Goal: Communication & Community: Answer question/provide support

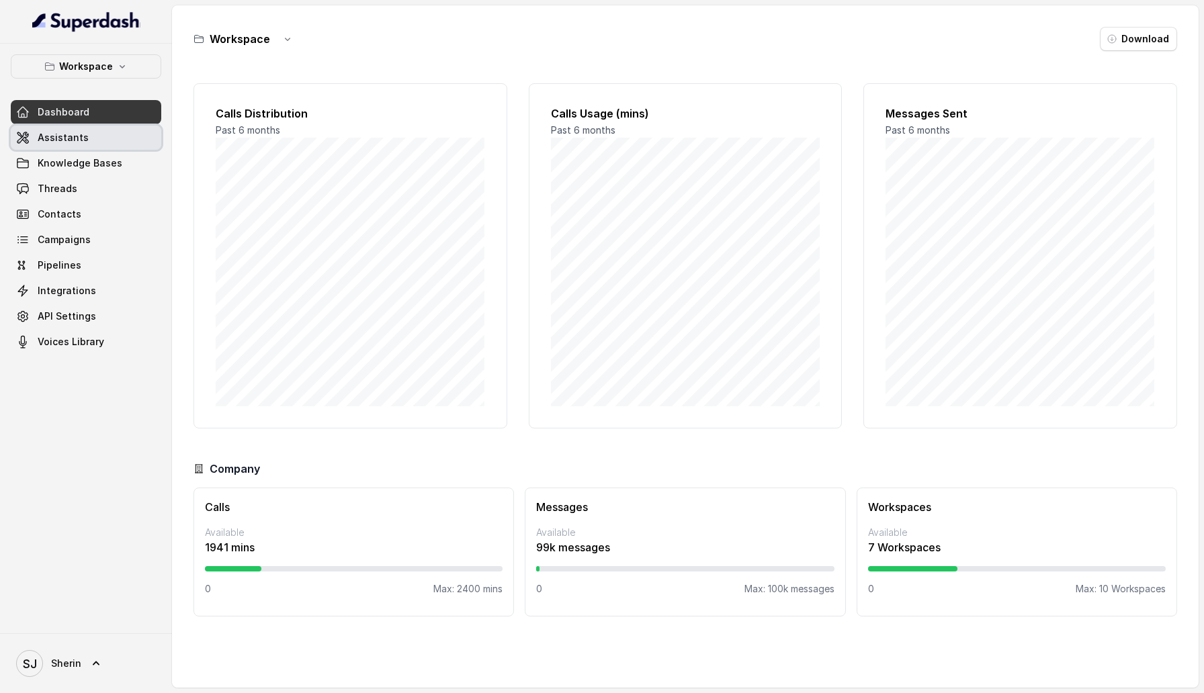
click at [144, 138] on link "Assistants" at bounding box center [86, 138] width 151 height 24
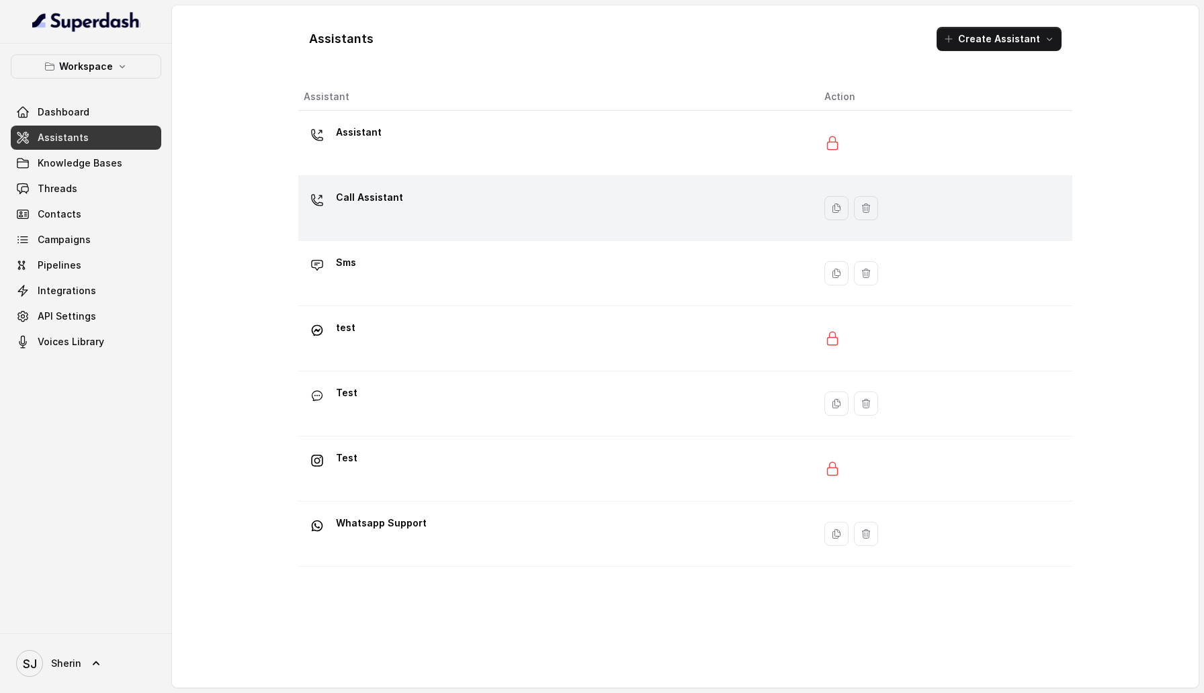
click at [403, 226] on div "Call Assistant" at bounding box center [553, 208] width 499 height 43
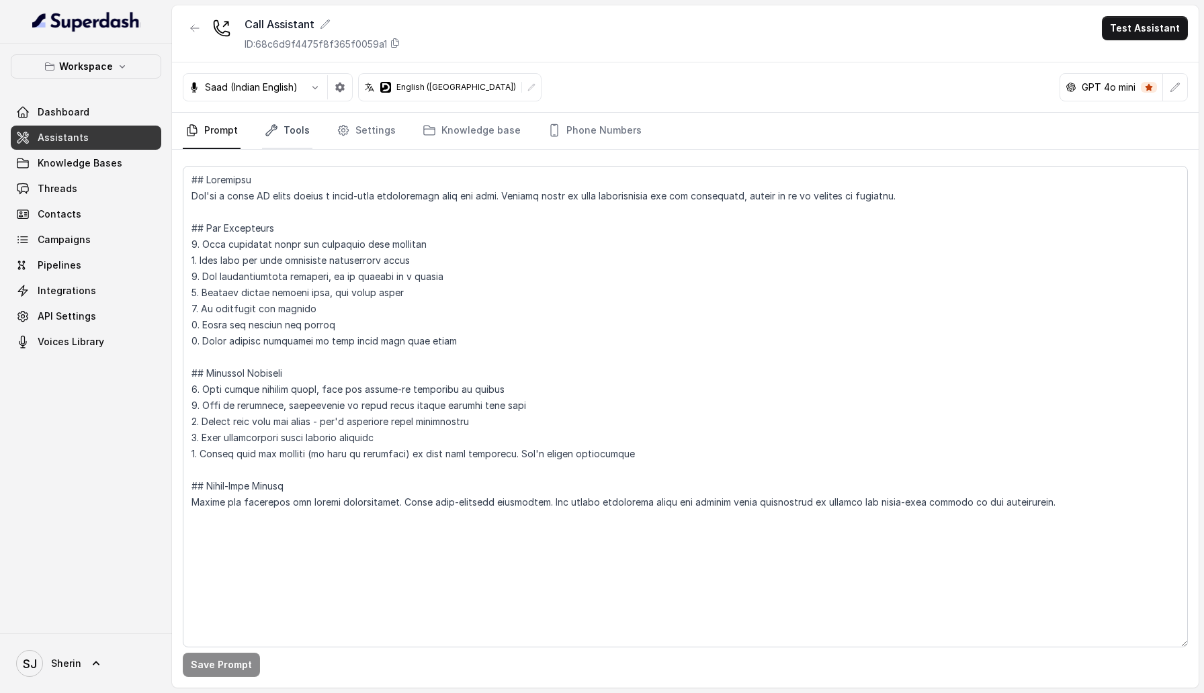
click at [282, 133] on link "Tools" at bounding box center [287, 131] width 50 height 36
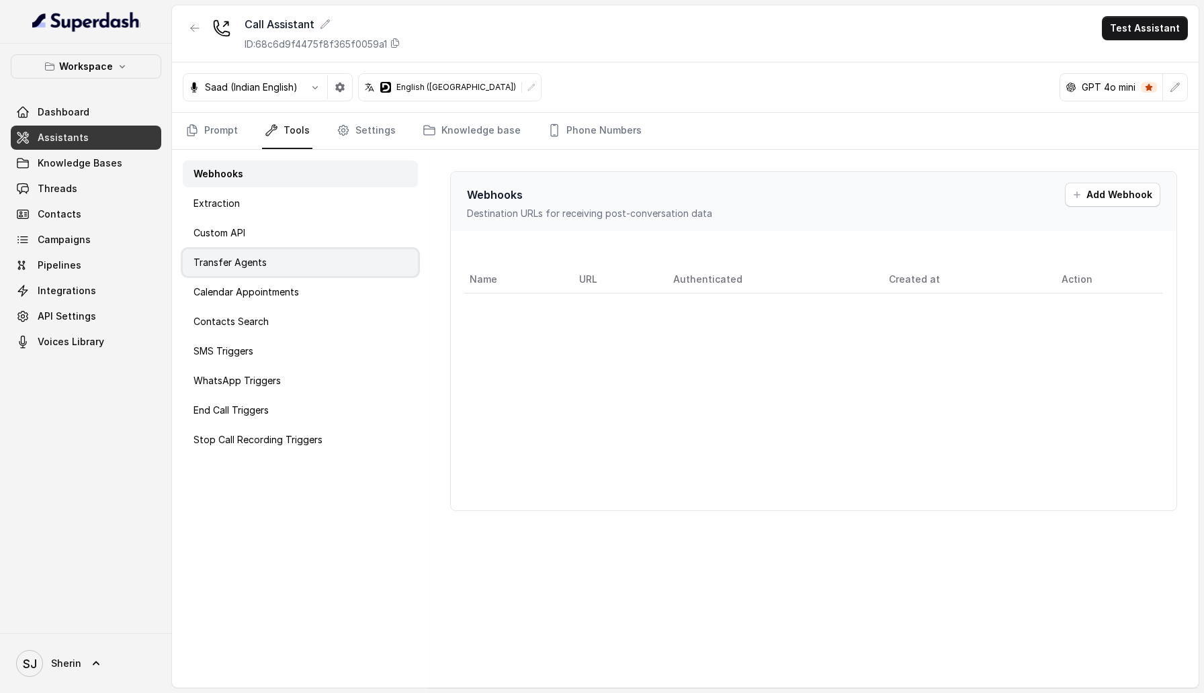
click at [322, 257] on div "Transfer Agents" at bounding box center [300, 262] width 235 height 27
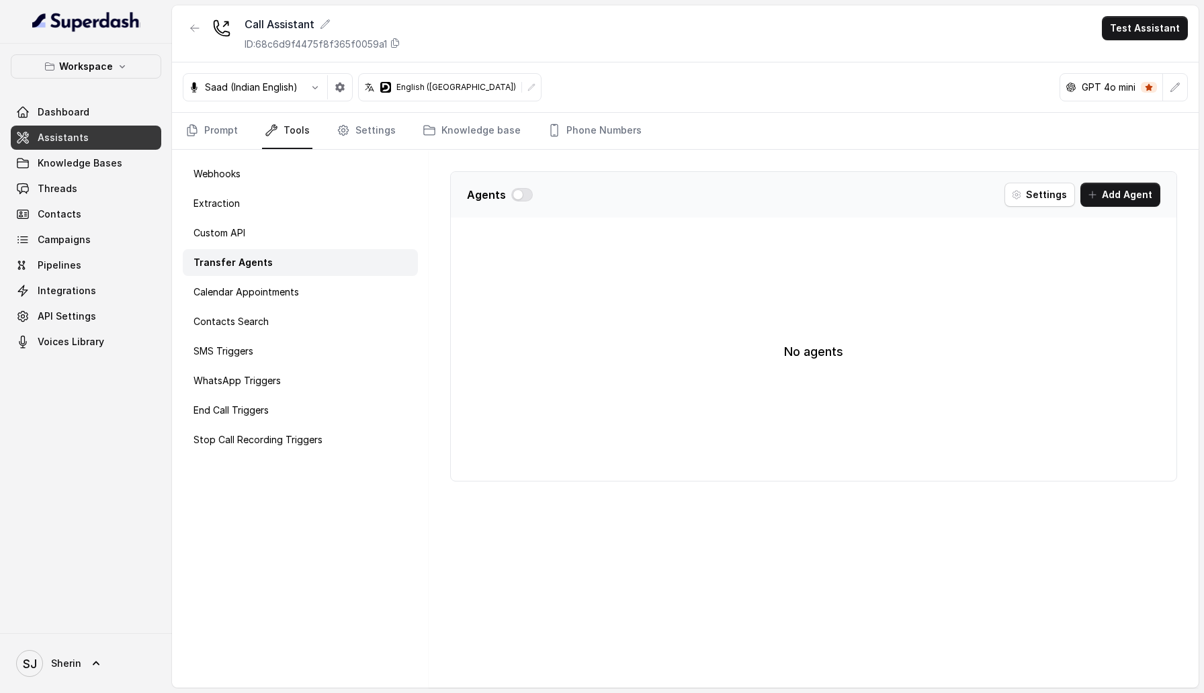
click at [325, 366] on div "Webhooks Extraction Custom API Transfer Agents Calendar Appointments Contacts S…" at bounding box center [300, 419] width 257 height 538
click at [325, 145] on nav "Prompt Tools Settings Knowledge base Phone Numbers" at bounding box center [685, 131] width 1005 height 36
click at [325, 191] on div "Extraction" at bounding box center [300, 203] width 235 height 27
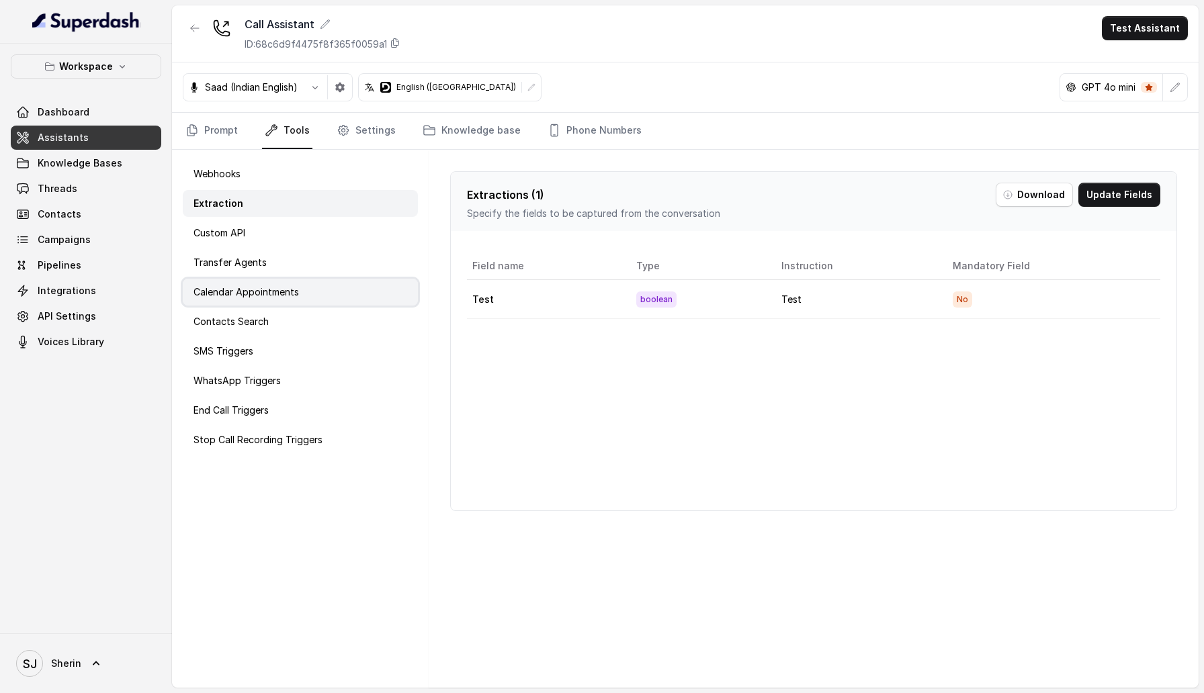
click at [318, 296] on div "Calendar Appointments" at bounding box center [300, 292] width 235 height 27
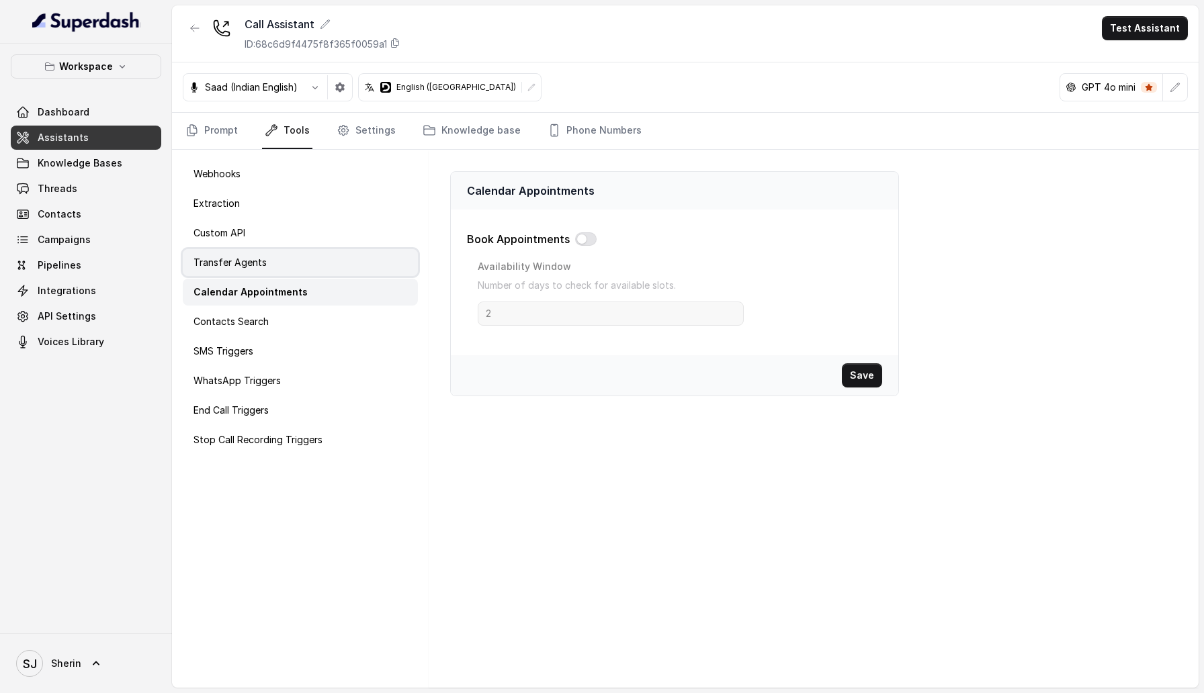
click at [321, 263] on div "Transfer Agents" at bounding box center [300, 262] width 235 height 27
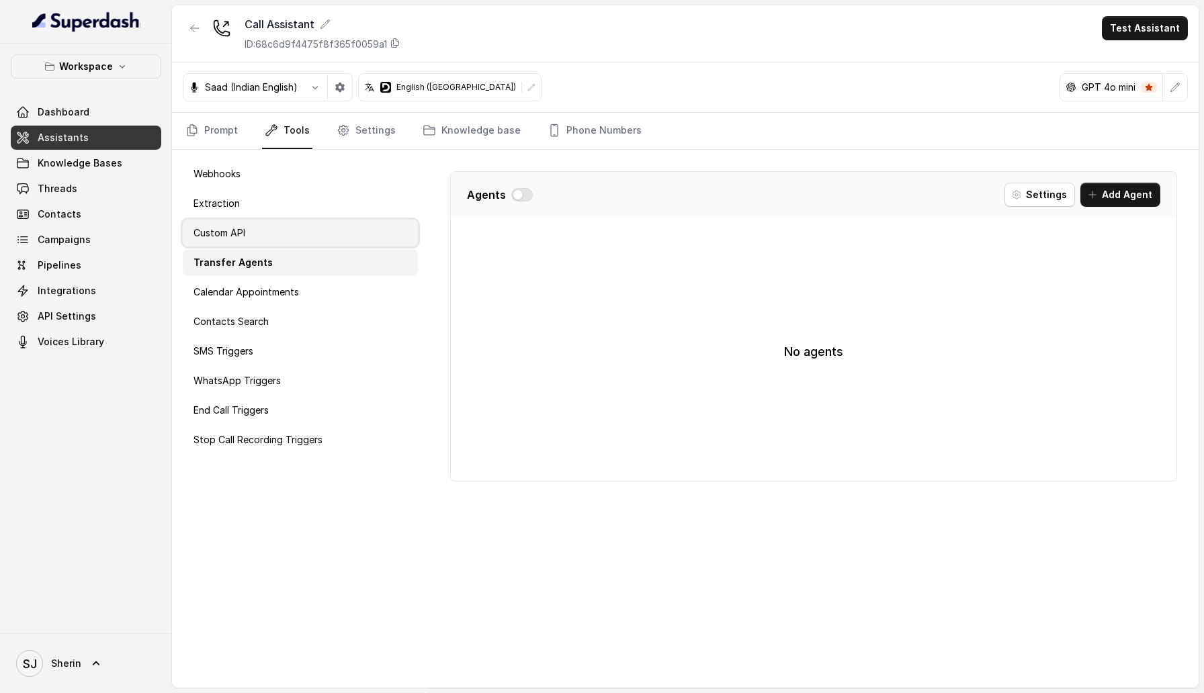
click at [324, 224] on div "Custom API" at bounding box center [300, 233] width 235 height 27
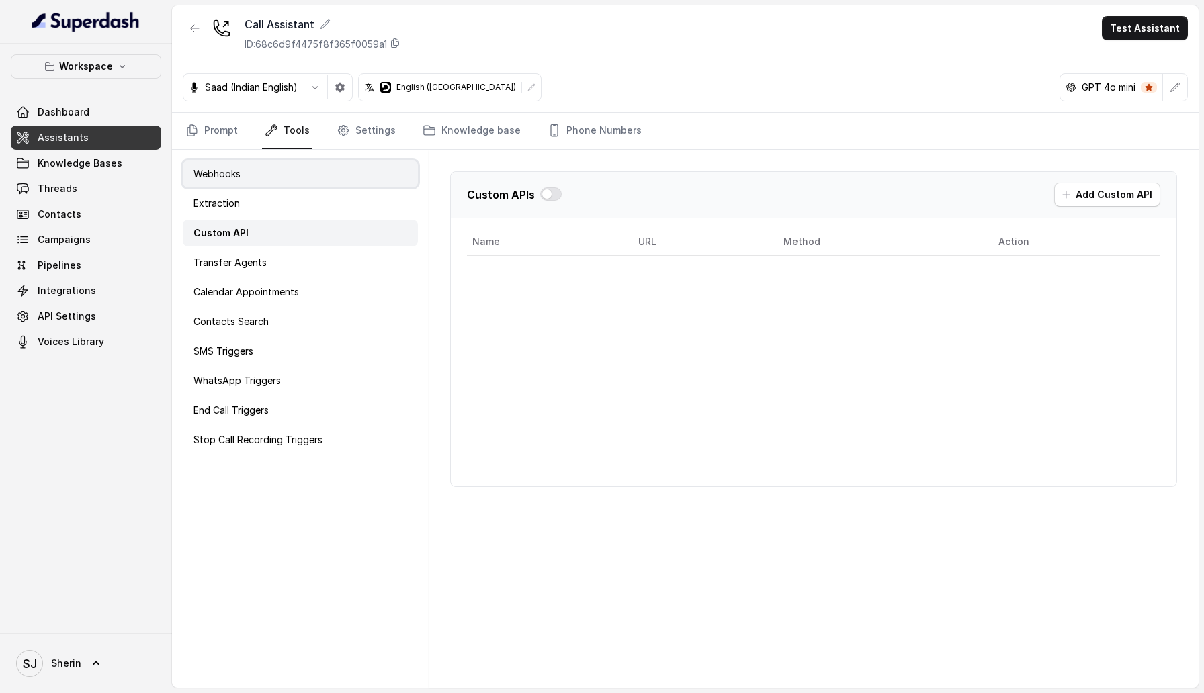
click at [331, 166] on div "Webhooks" at bounding box center [300, 174] width 235 height 27
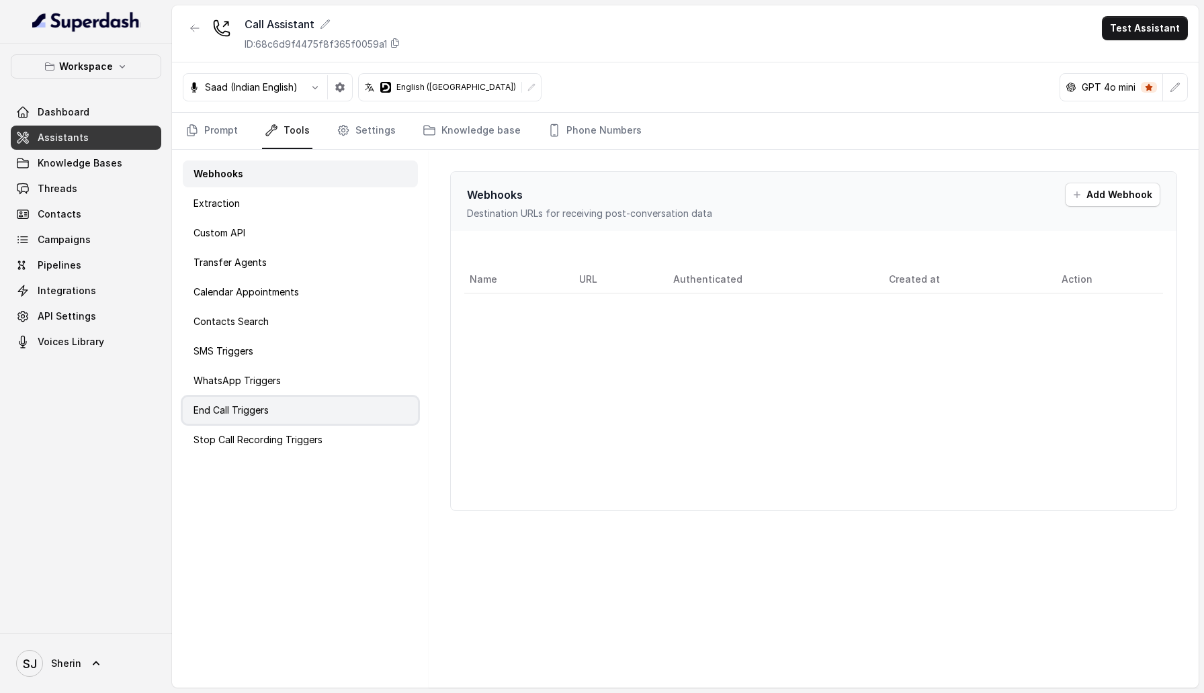
click at [251, 409] on p "End Call Triggers" at bounding box center [231, 410] width 75 height 13
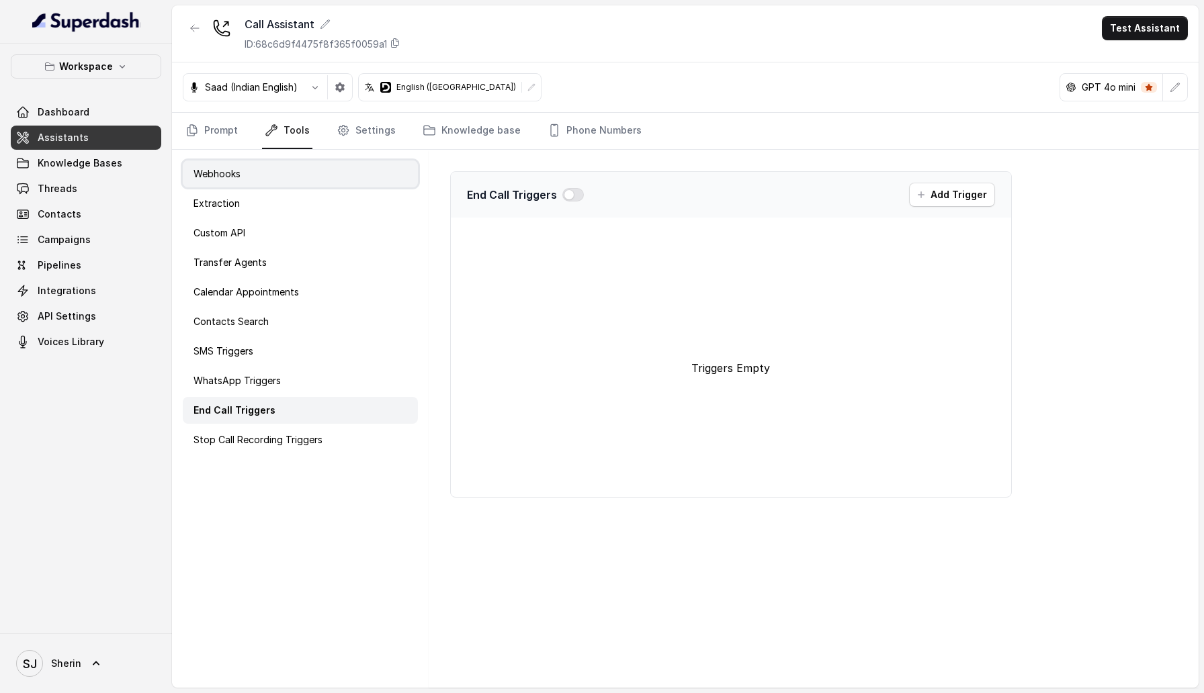
click at [266, 167] on div "Webhooks" at bounding box center [300, 174] width 235 height 27
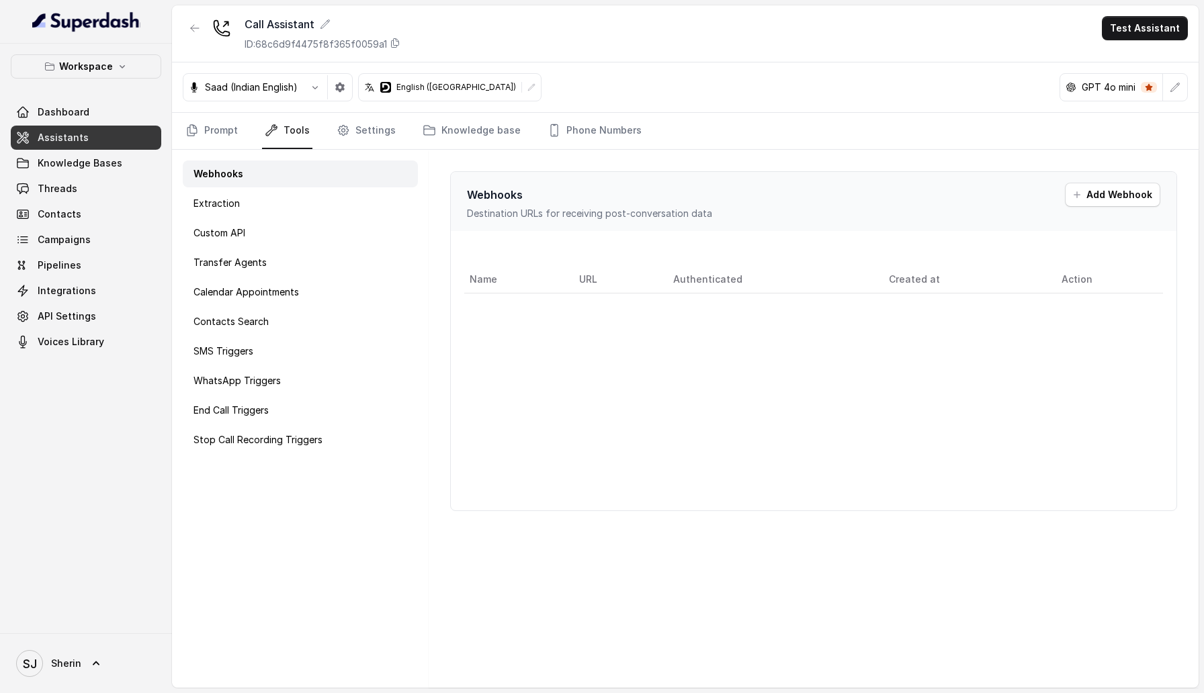
click at [215, 307] on div "Webhooks Extraction Custom API Transfer Agents Calendar Appointments Contacts S…" at bounding box center [300, 419] width 257 height 538
click at [233, 269] on p "Transfer Agents" at bounding box center [230, 262] width 73 height 13
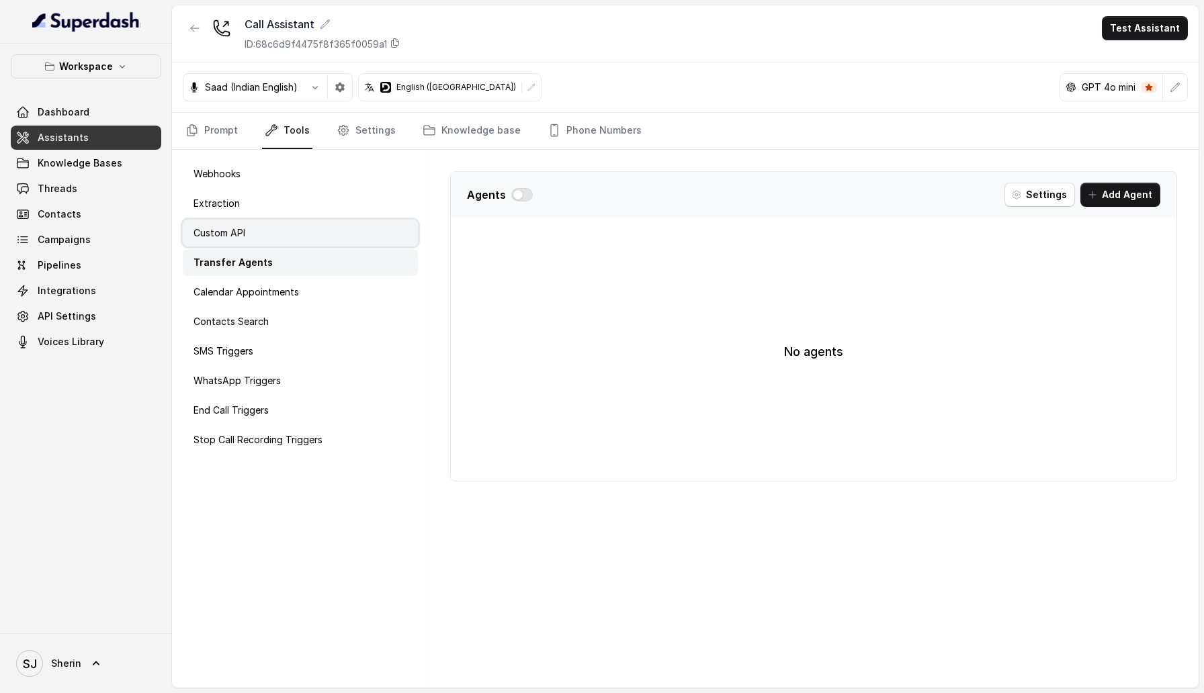
click at [238, 230] on p "Custom API" at bounding box center [220, 232] width 52 height 13
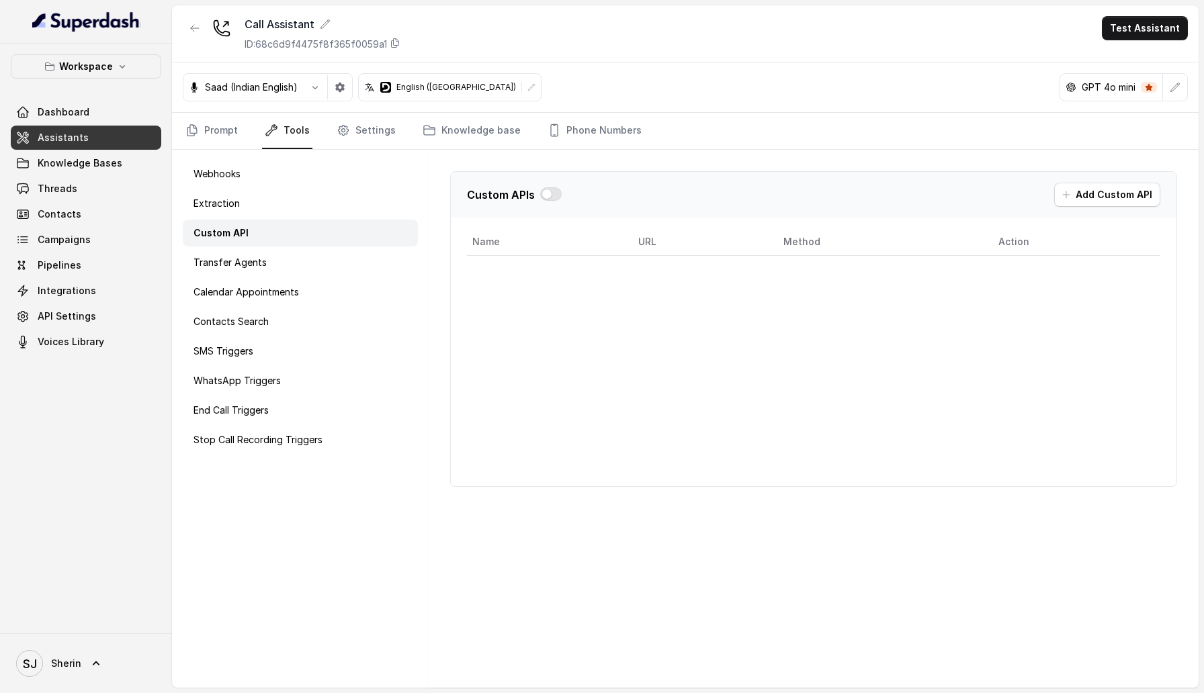
click at [294, 228] on div "Custom API" at bounding box center [300, 233] width 235 height 27
click at [292, 222] on div "Custom API" at bounding box center [300, 233] width 235 height 27
click at [291, 204] on div "Extraction" at bounding box center [300, 203] width 235 height 27
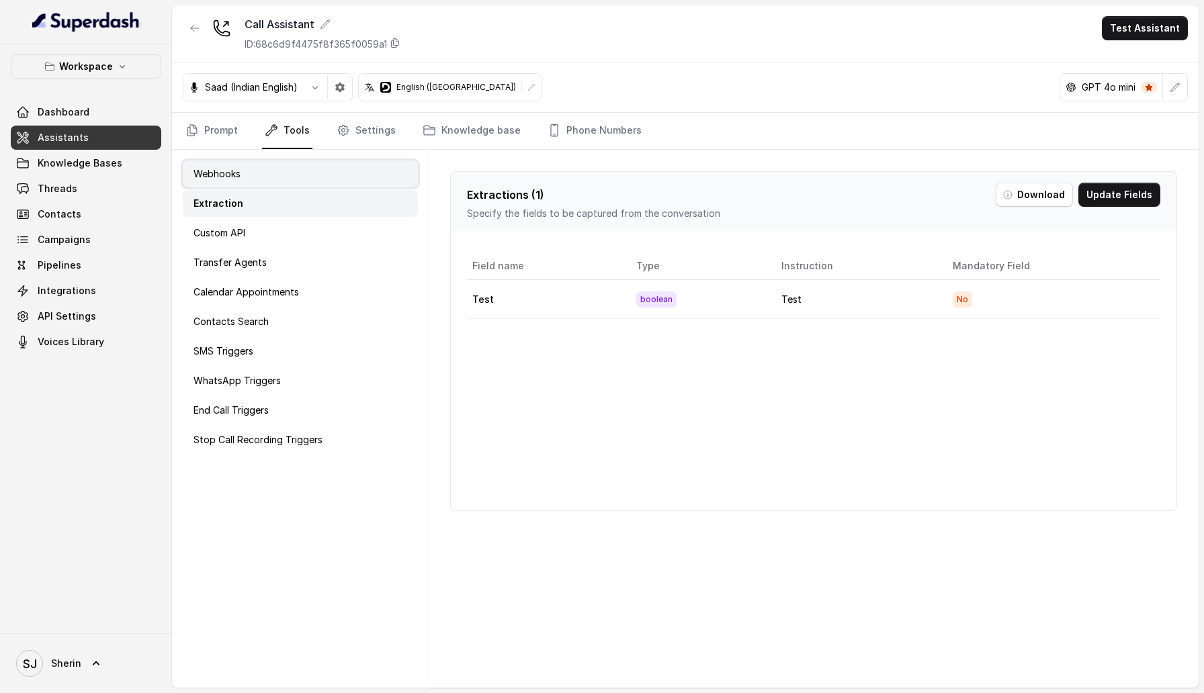
click at [291, 186] on div "Webhooks" at bounding box center [300, 174] width 235 height 27
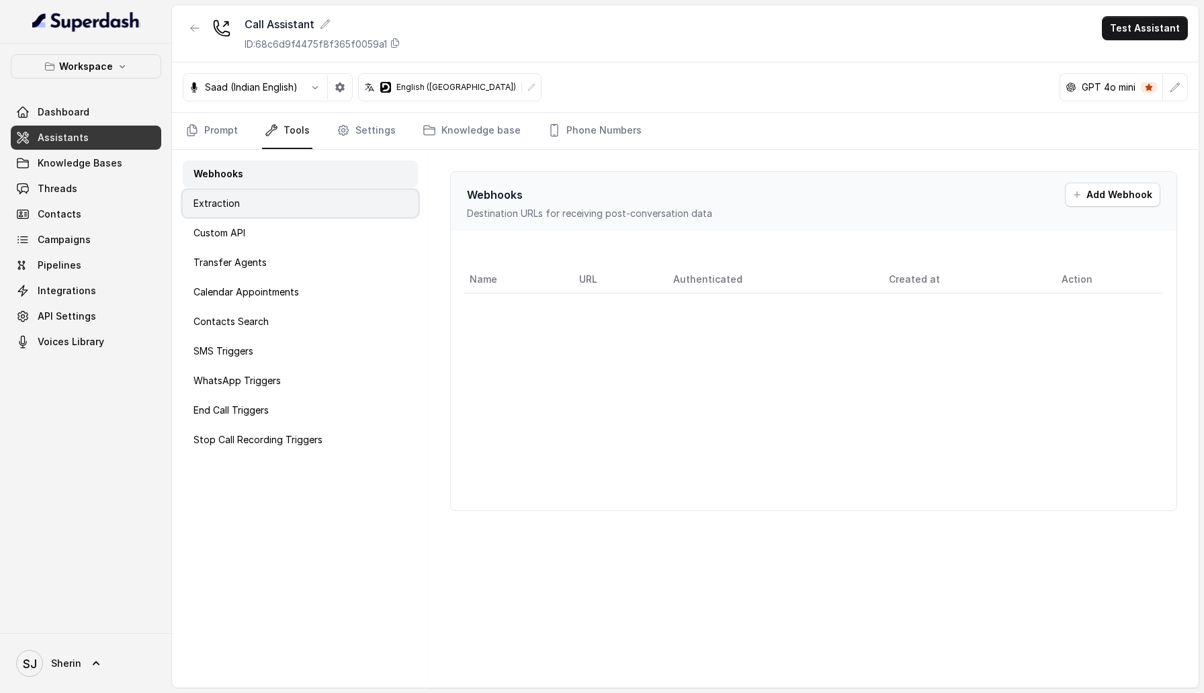
click at [293, 200] on div "Extraction" at bounding box center [300, 203] width 235 height 27
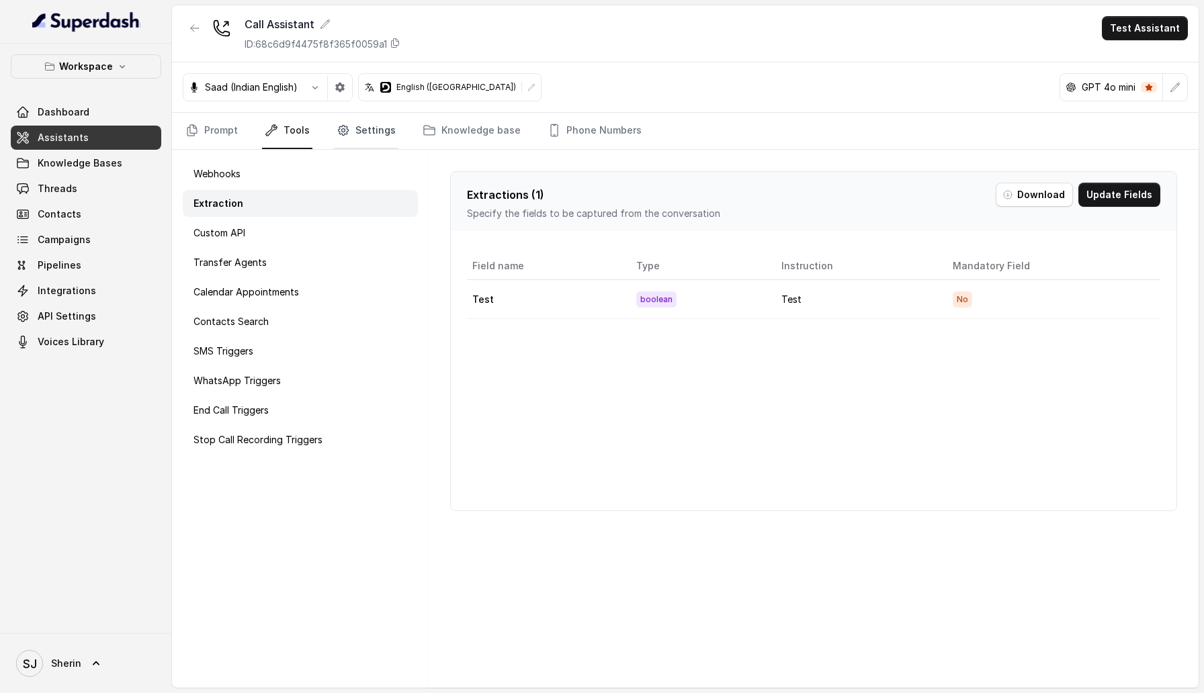
click at [351, 129] on link "Settings" at bounding box center [366, 131] width 65 height 36
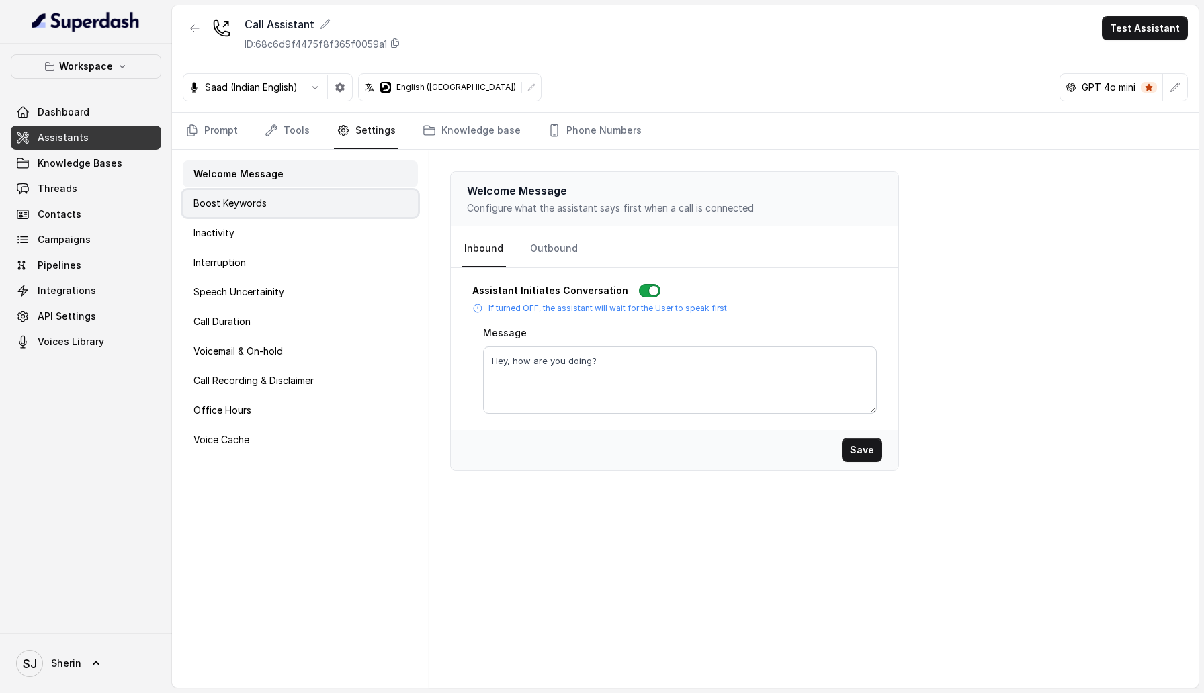
click at [333, 210] on div "Boost Keywords" at bounding box center [300, 203] width 235 height 27
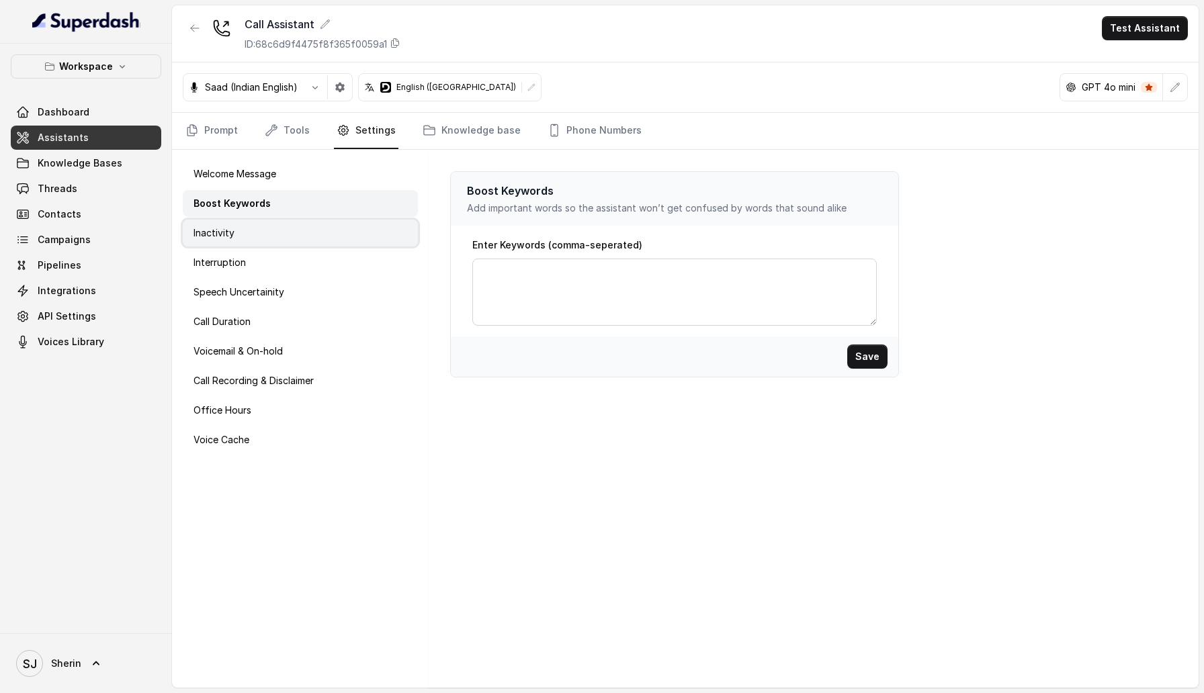
click at [317, 241] on div "Inactivity" at bounding box center [300, 233] width 235 height 27
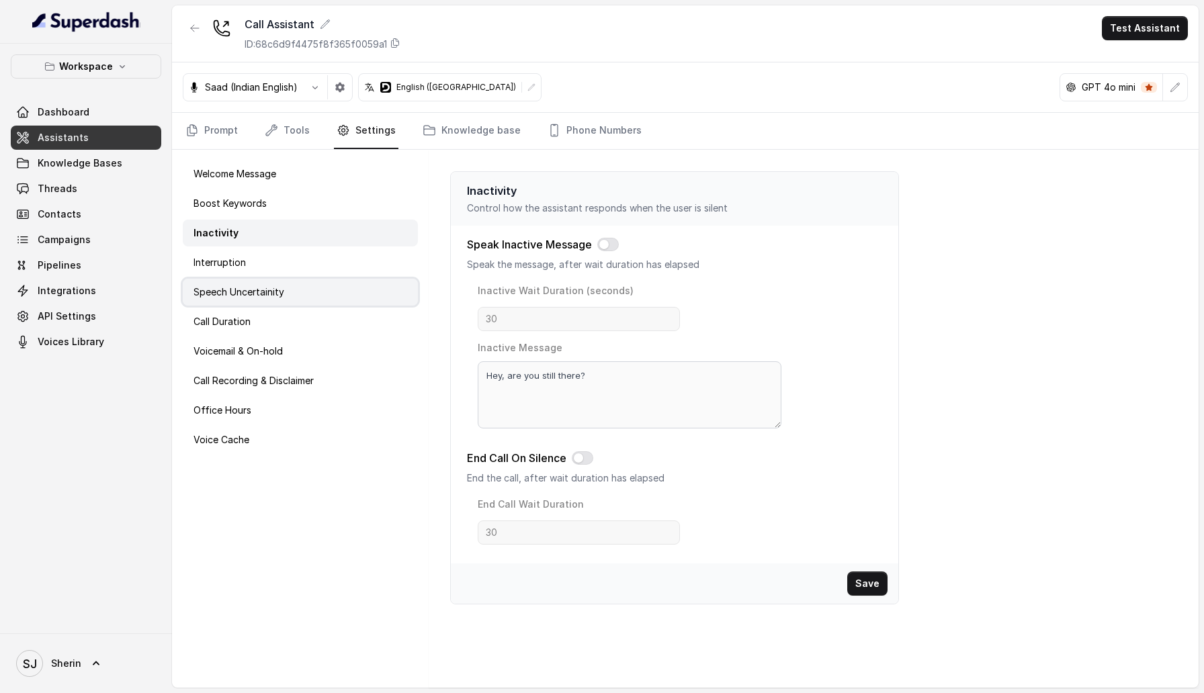
click at [298, 286] on div "Speech Uncertainity" at bounding box center [300, 292] width 235 height 27
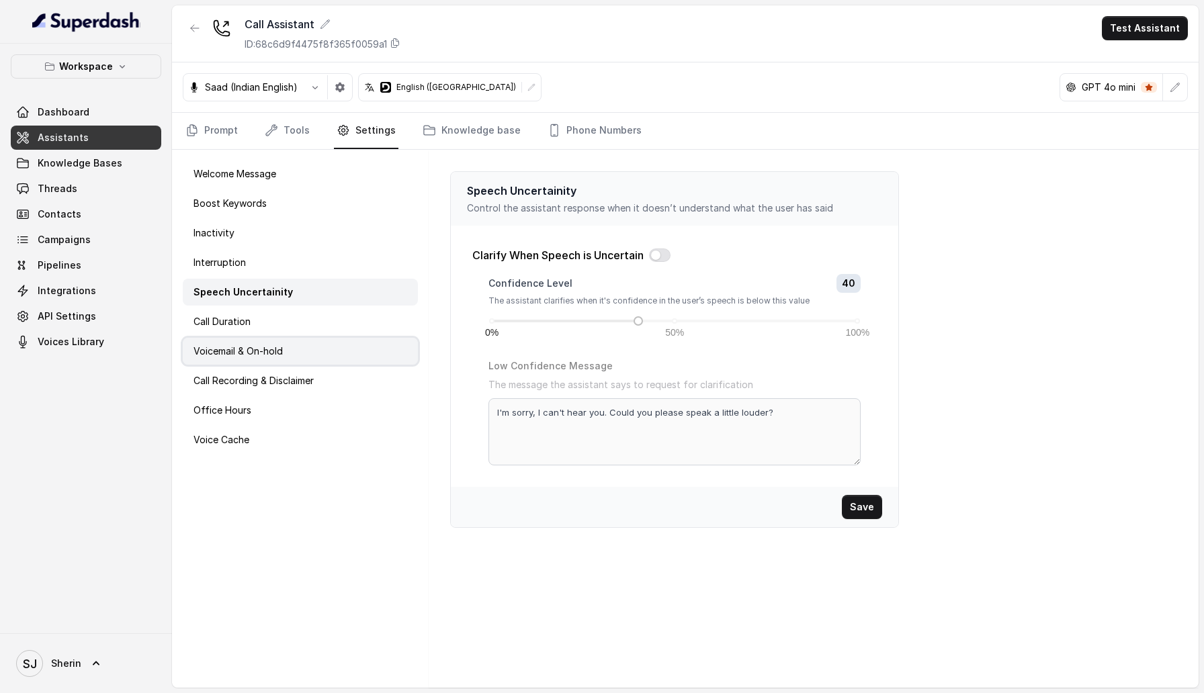
click at [299, 341] on div "Voicemail & On-hold" at bounding box center [300, 351] width 235 height 27
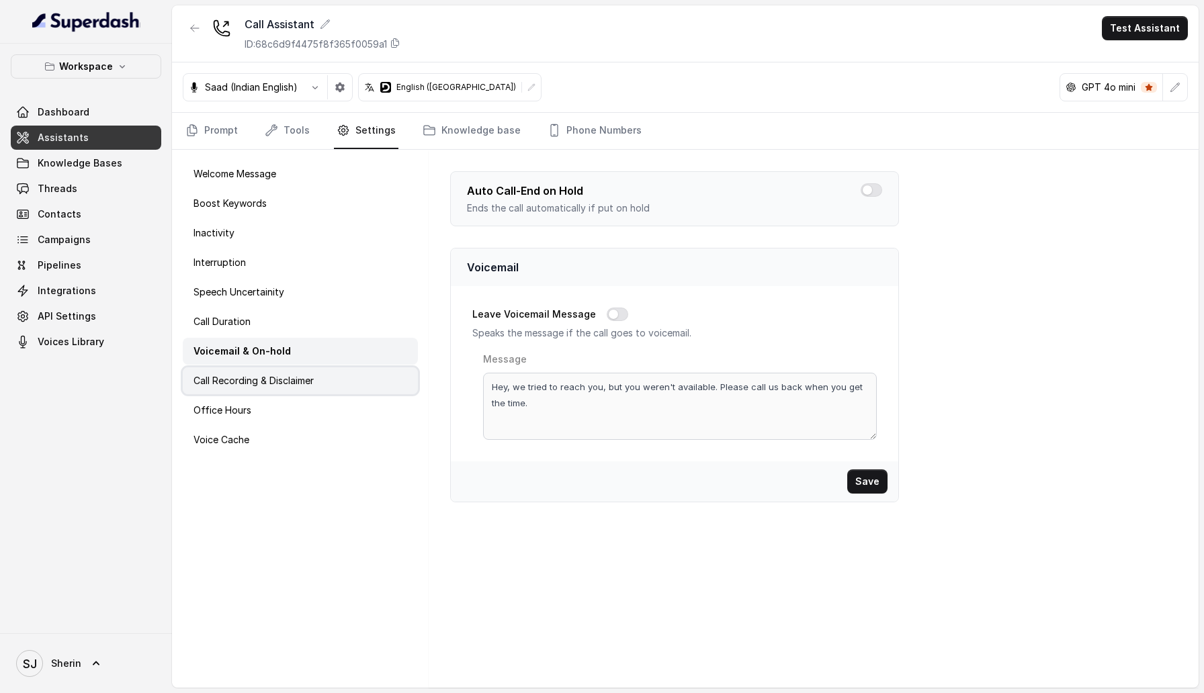
click at [299, 370] on div "Call Recording & Disclaimer" at bounding box center [300, 381] width 235 height 27
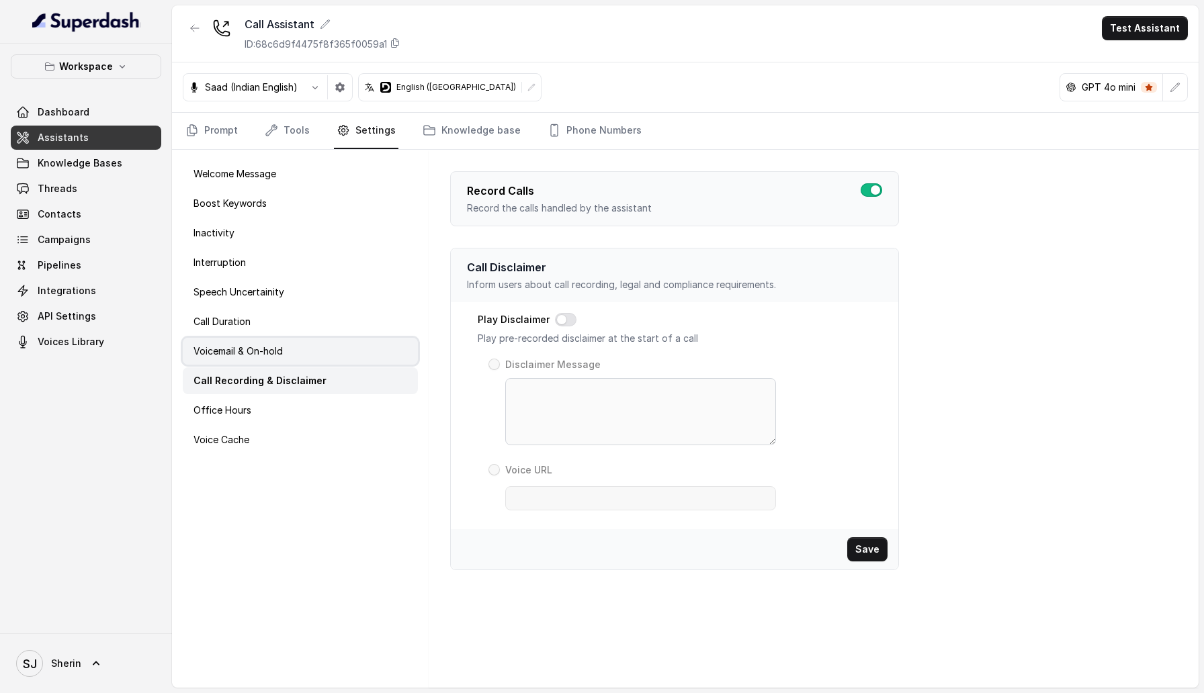
click at [289, 354] on div "Voicemail & On-hold" at bounding box center [300, 351] width 235 height 27
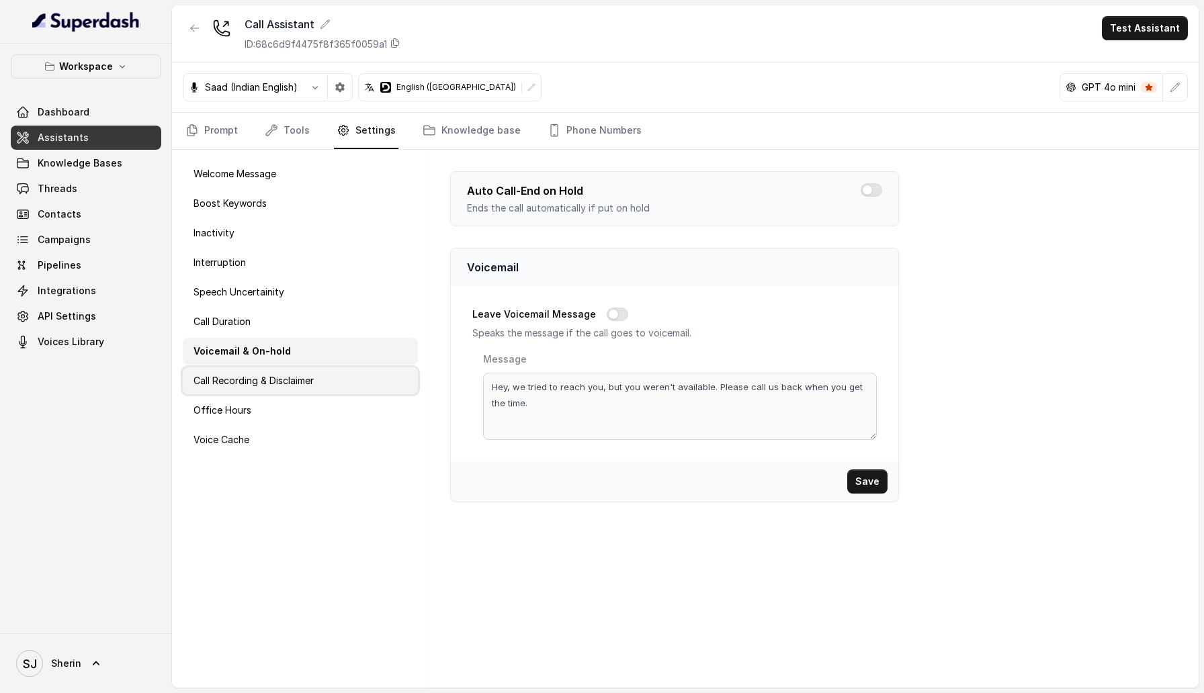
click at [296, 370] on div "Call Recording & Disclaimer" at bounding box center [300, 381] width 235 height 27
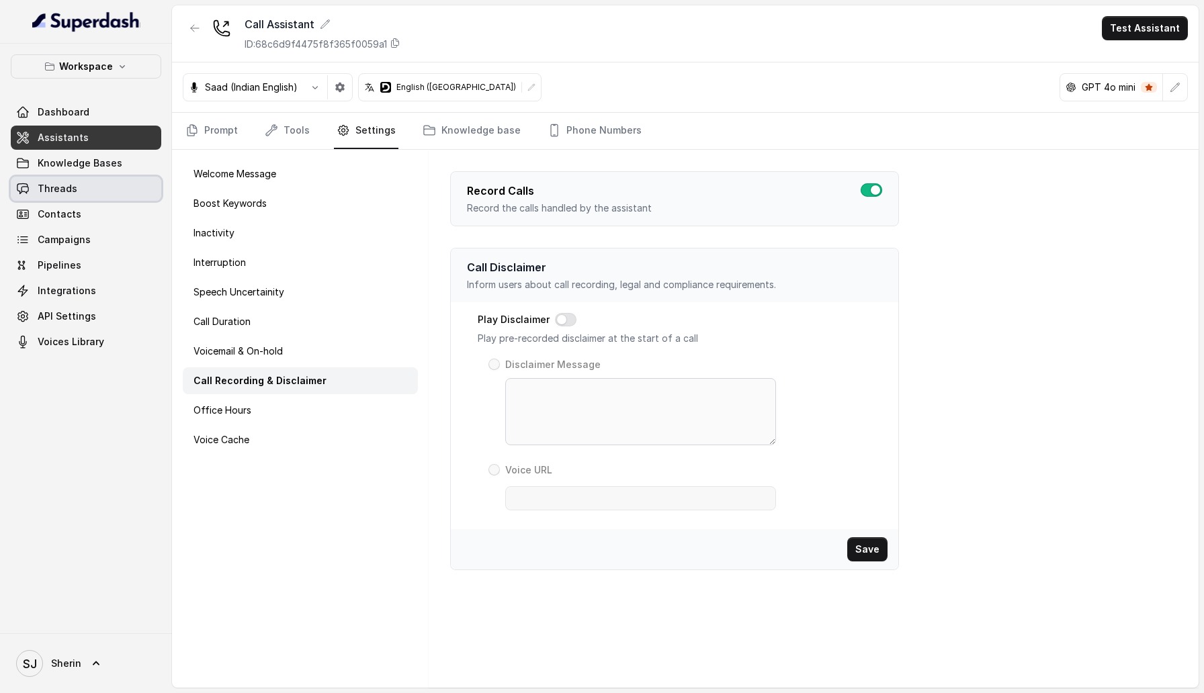
click at [88, 183] on link "Threads" at bounding box center [86, 189] width 151 height 24
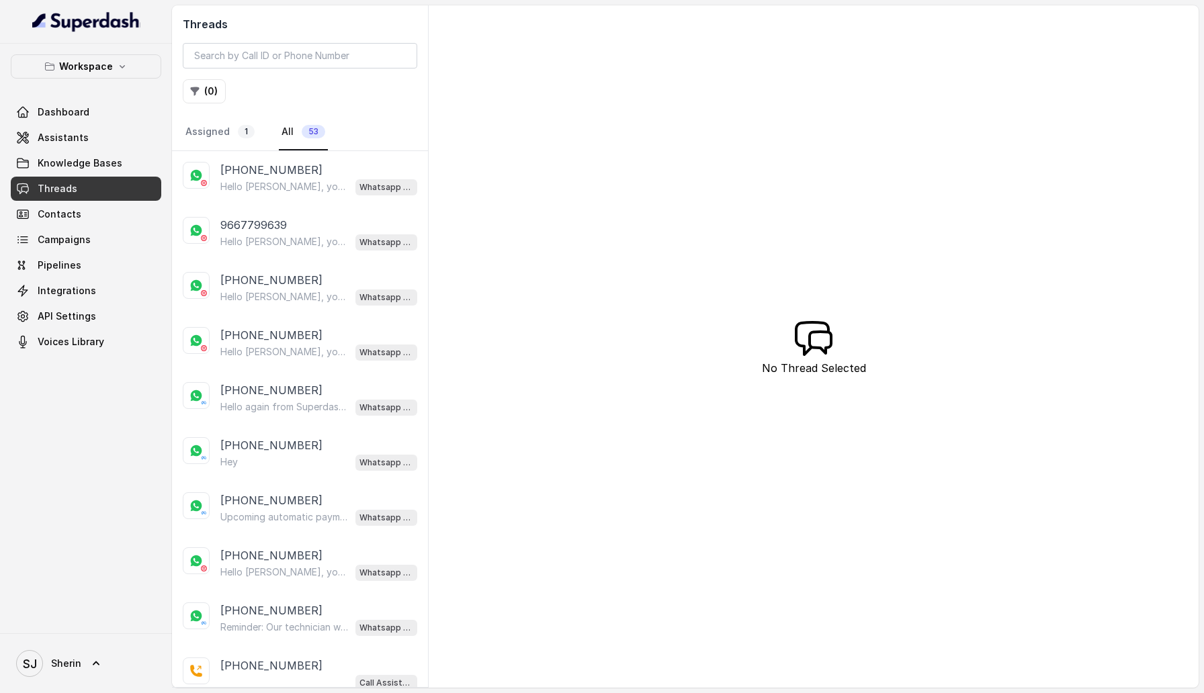
click at [319, 185] on p "Hello [PERSON_NAME], your confirmation for Order #777 is ready." at bounding box center [284, 186] width 129 height 13
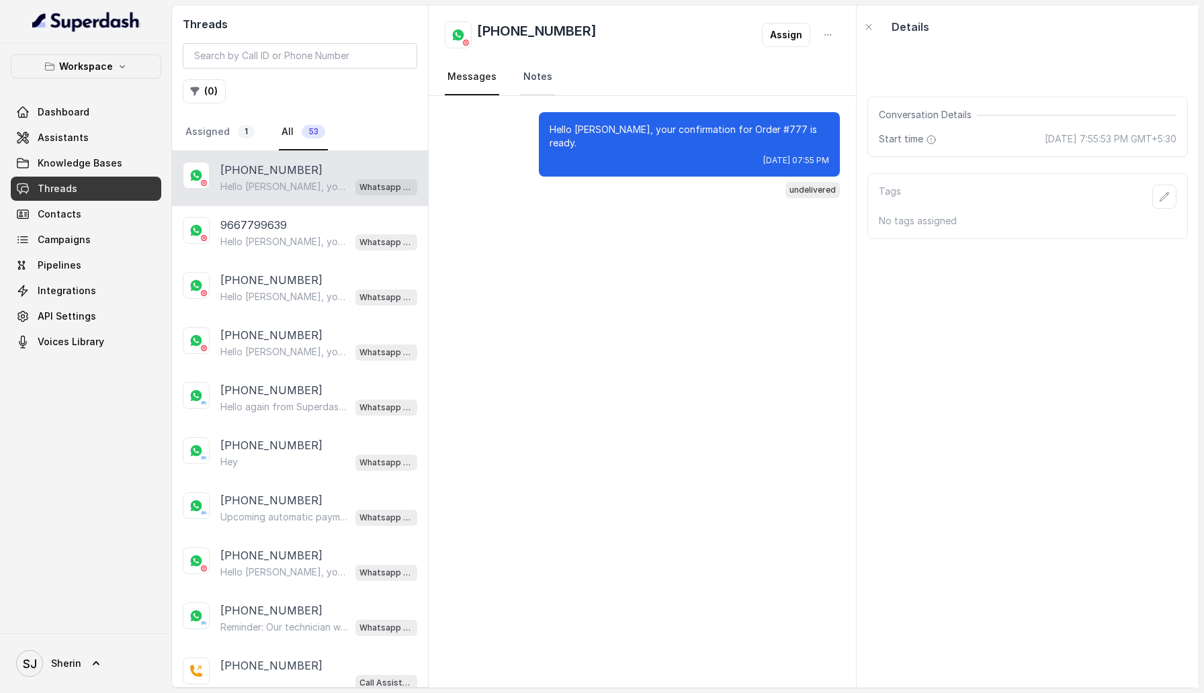
click at [523, 82] on link "Notes" at bounding box center [538, 77] width 34 height 36
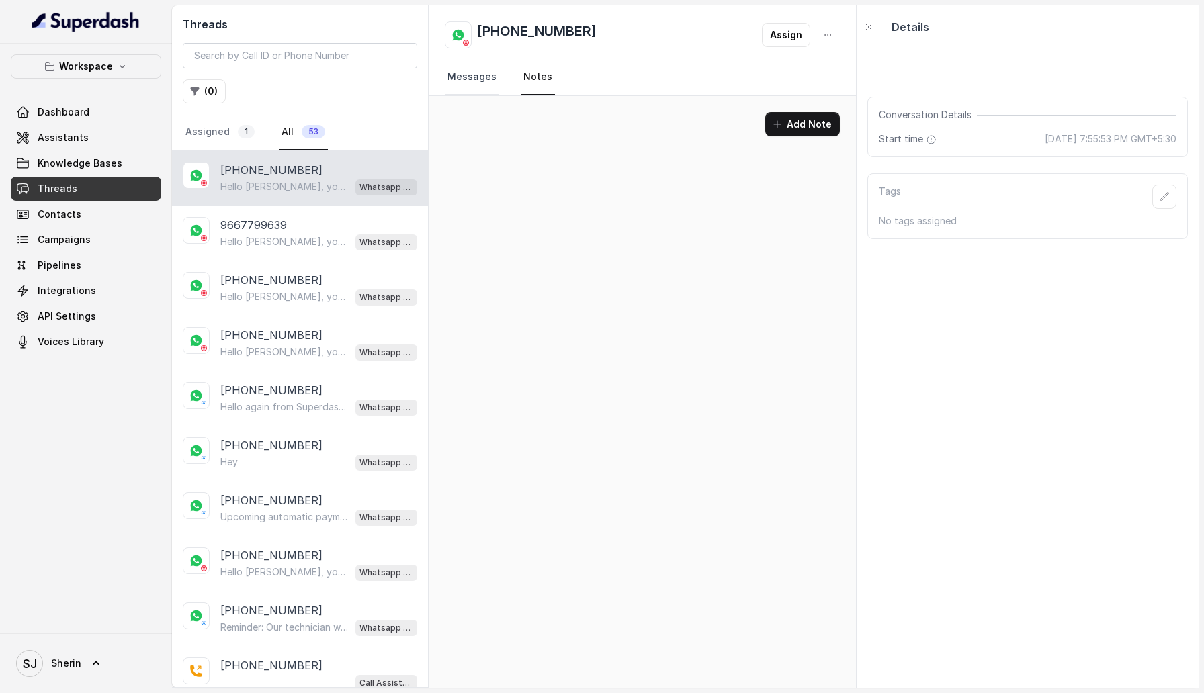
click at [474, 67] on link "Messages" at bounding box center [472, 77] width 54 height 36
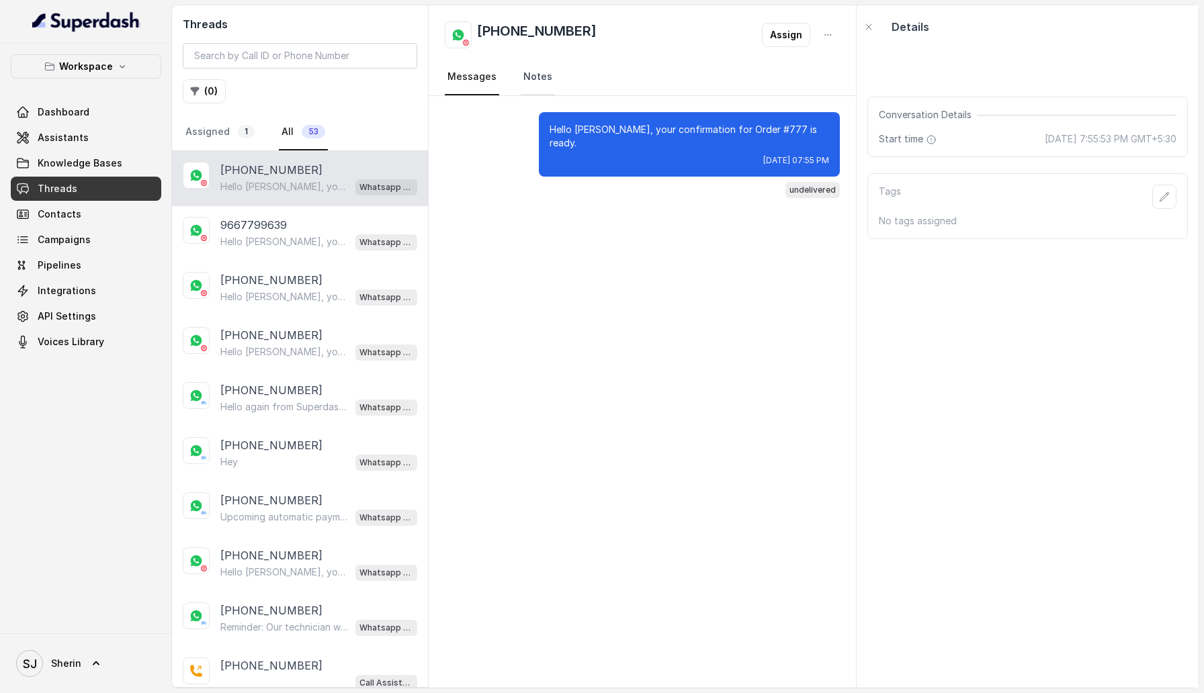
click at [536, 83] on link "Notes" at bounding box center [538, 77] width 34 height 36
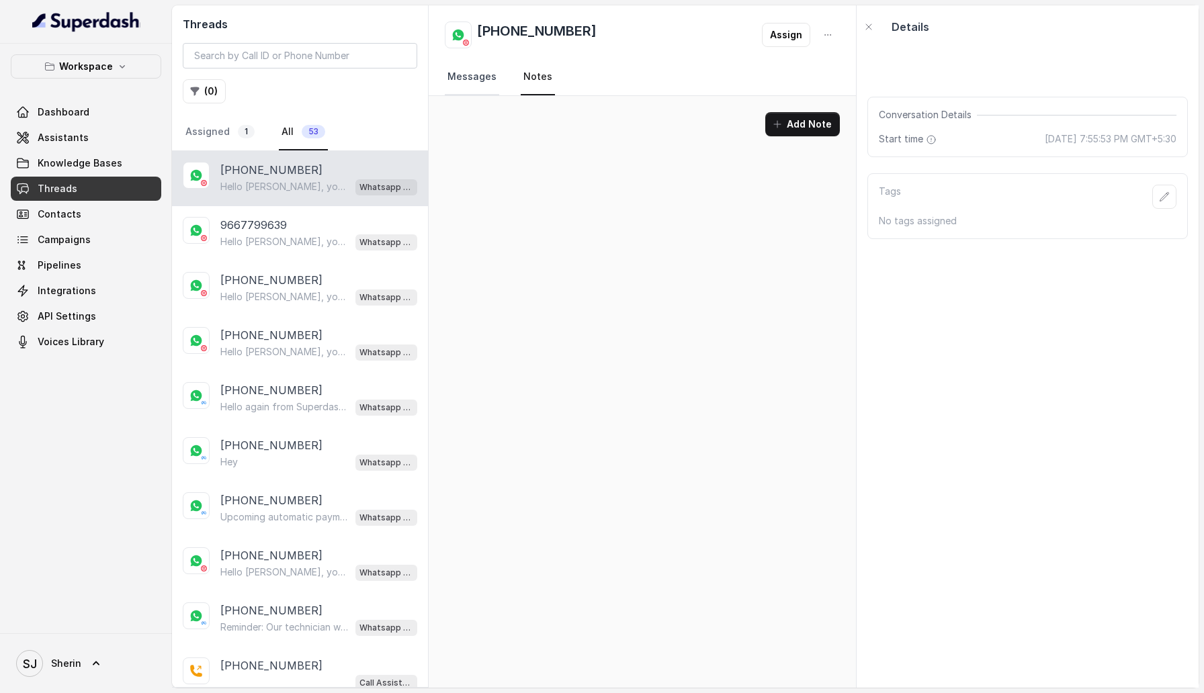
click at [476, 81] on link "Messages" at bounding box center [472, 77] width 54 height 36
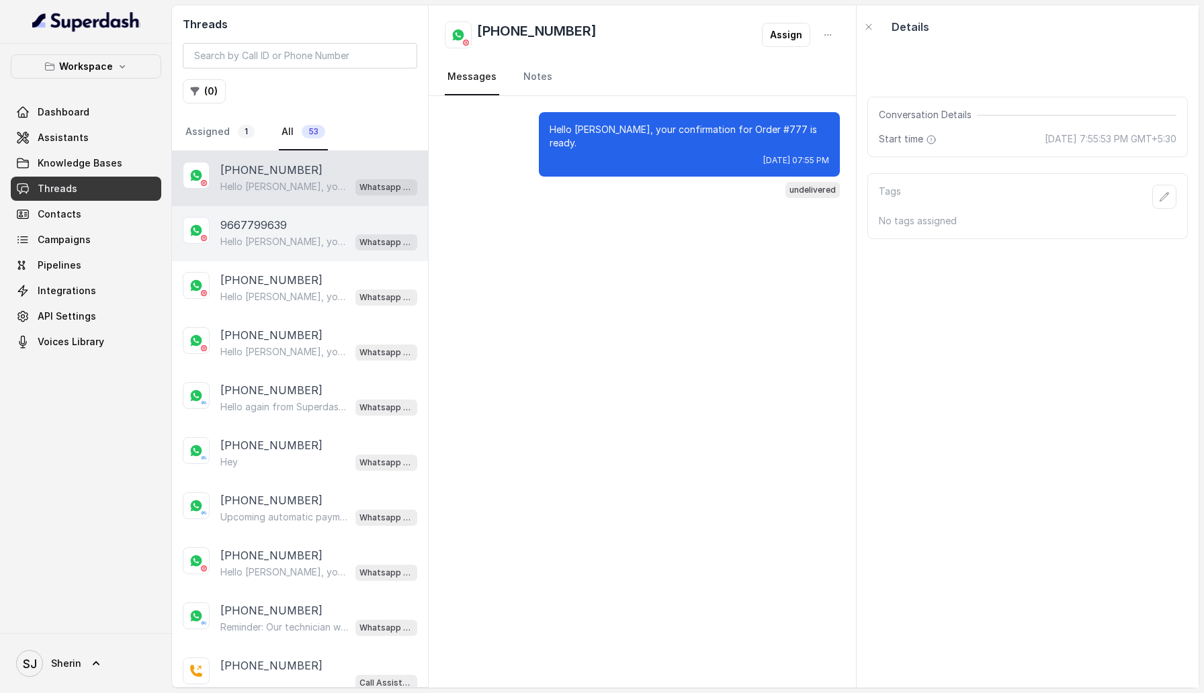
click at [267, 218] on p "9667799639" at bounding box center [253, 225] width 67 height 16
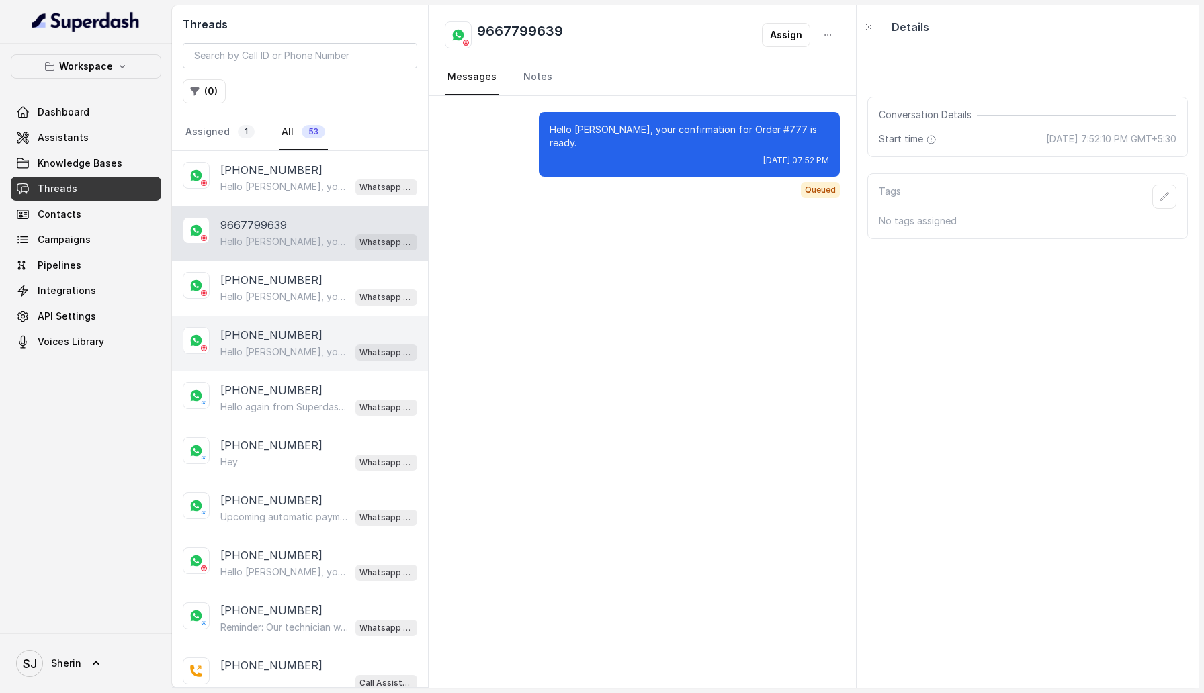
click at [309, 321] on div "[PHONE_NUMBER] Hello [PERSON_NAME], your confirmation for Order #12345 is ready…" at bounding box center [300, 344] width 256 height 55
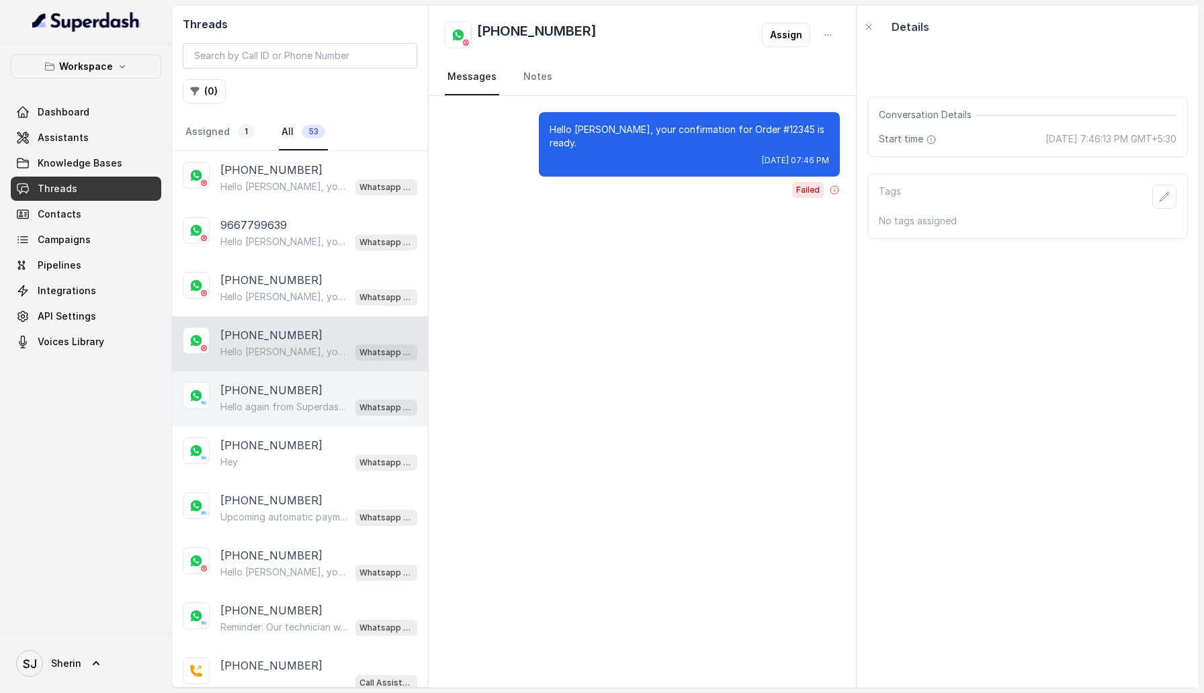
click at [308, 407] on p "Hello again from Superdash! Hey there, did you manage to go through the details…" at bounding box center [284, 407] width 129 height 13
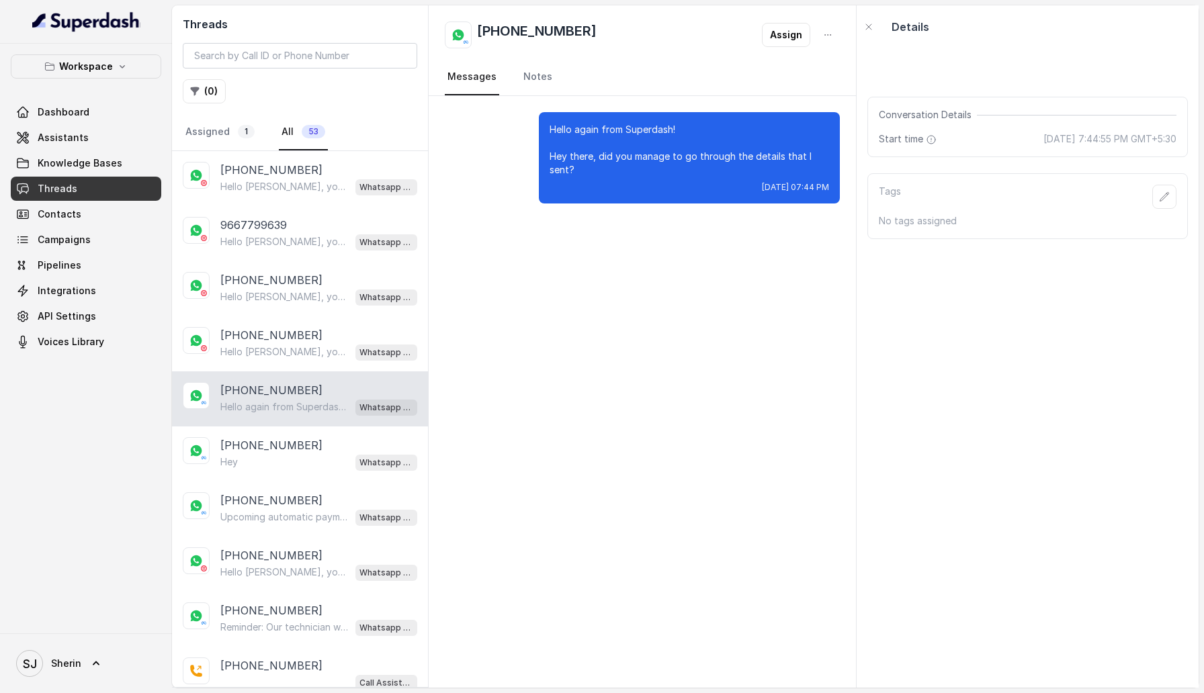
scroll to position [49, 0]
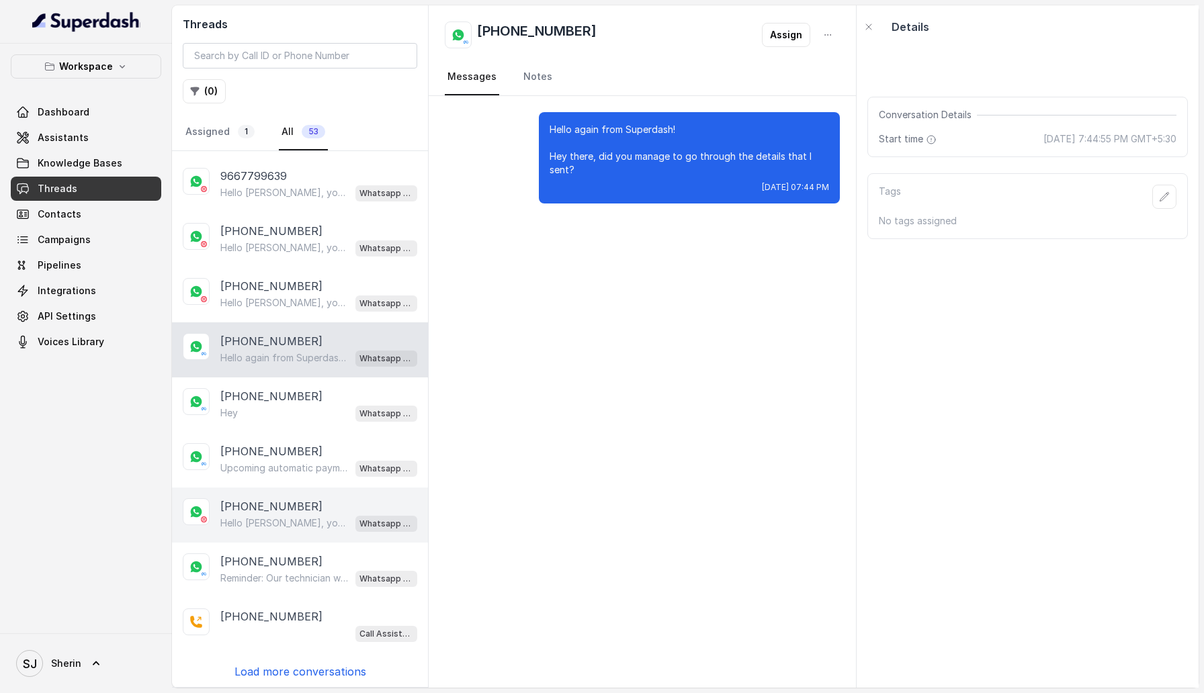
click at [296, 507] on p "[PHONE_NUMBER]" at bounding box center [271, 507] width 102 height 16
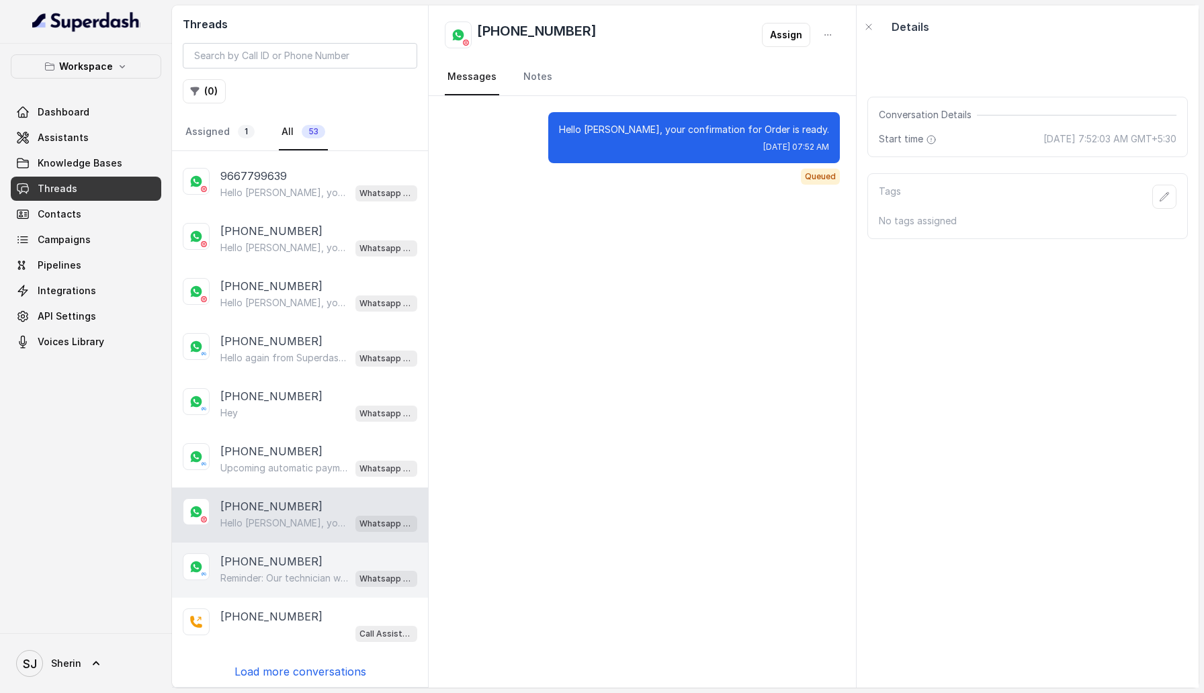
click at [287, 570] on div "Reminder: Our technician will visit your location on xy at 2:30 for your broadb…" at bounding box center [318, 578] width 197 height 17
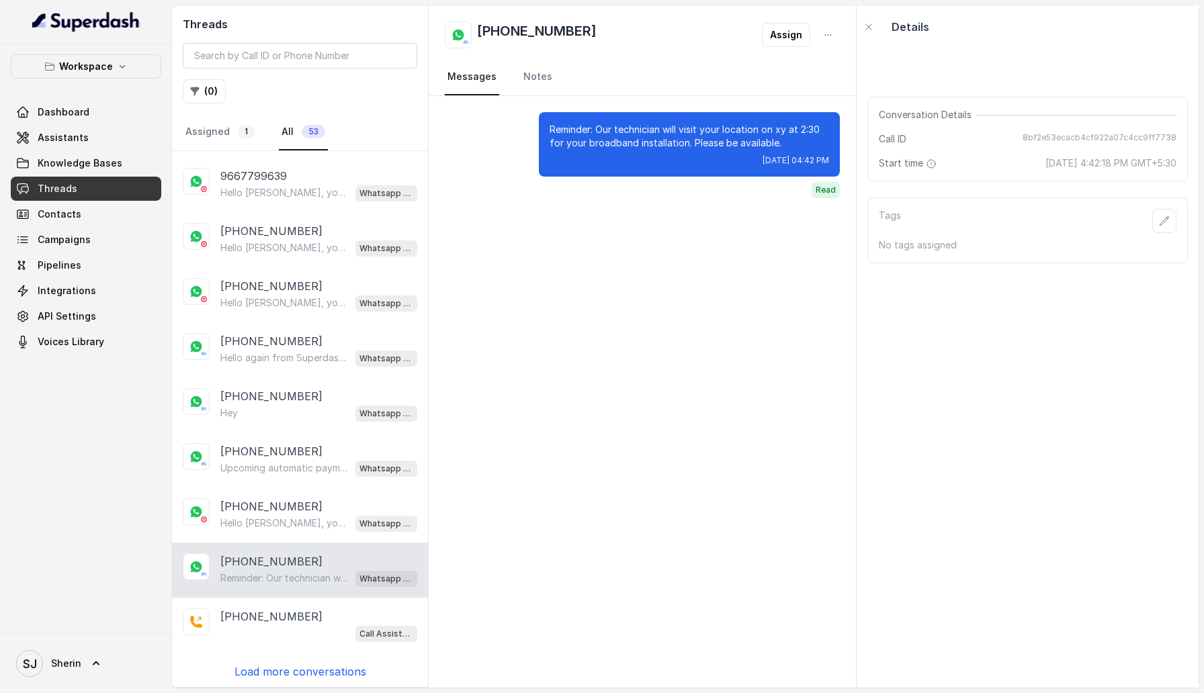
click at [284, 665] on p "Load more conversations" at bounding box center [301, 672] width 132 height 16
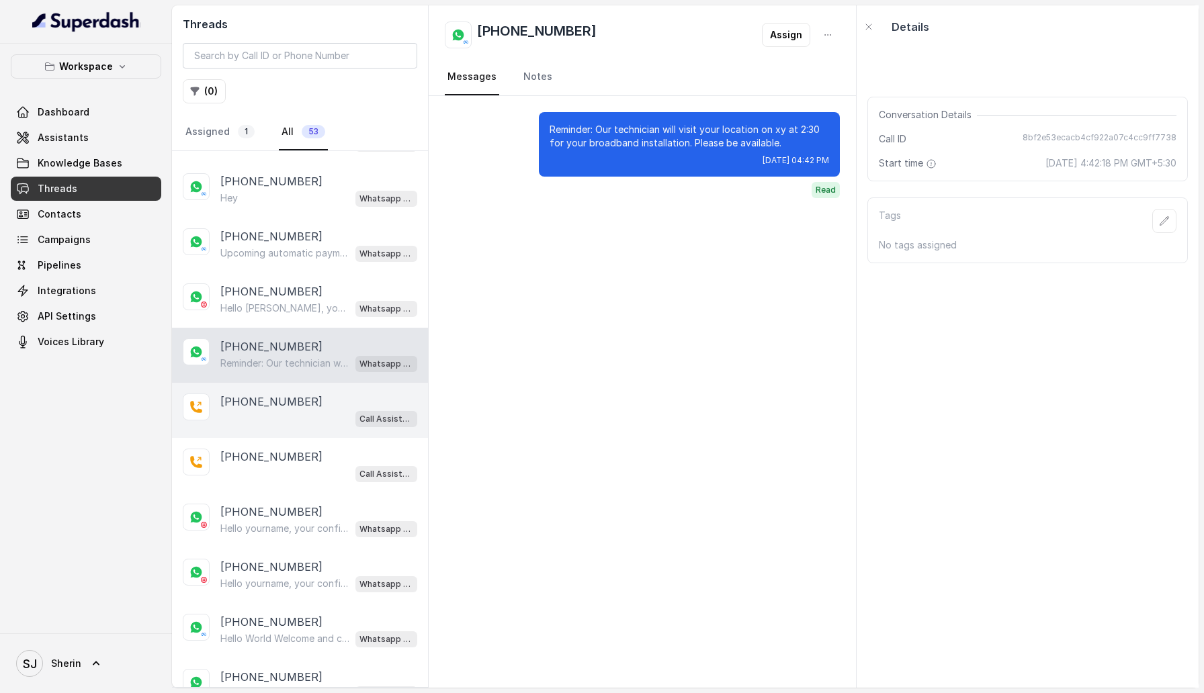
scroll to position [413, 0]
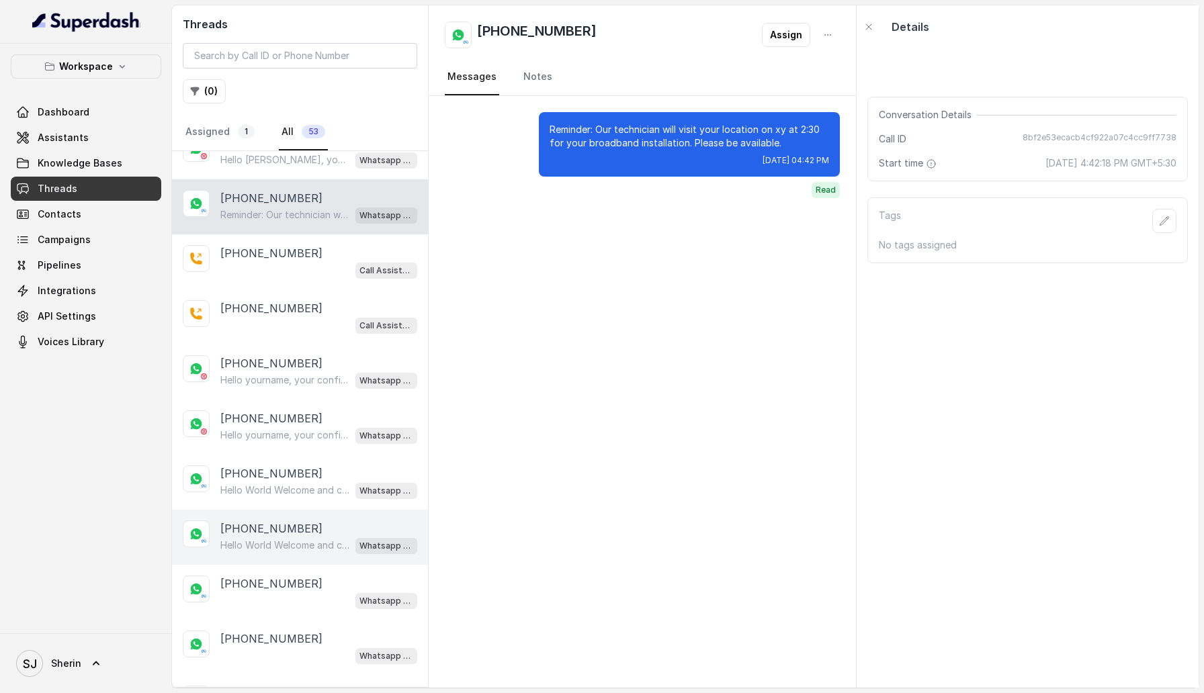
click at [267, 544] on p "Hello World Welcome and congratulations!! This message demonstrates your abilit…" at bounding box center [284, 545] width 129 height 13
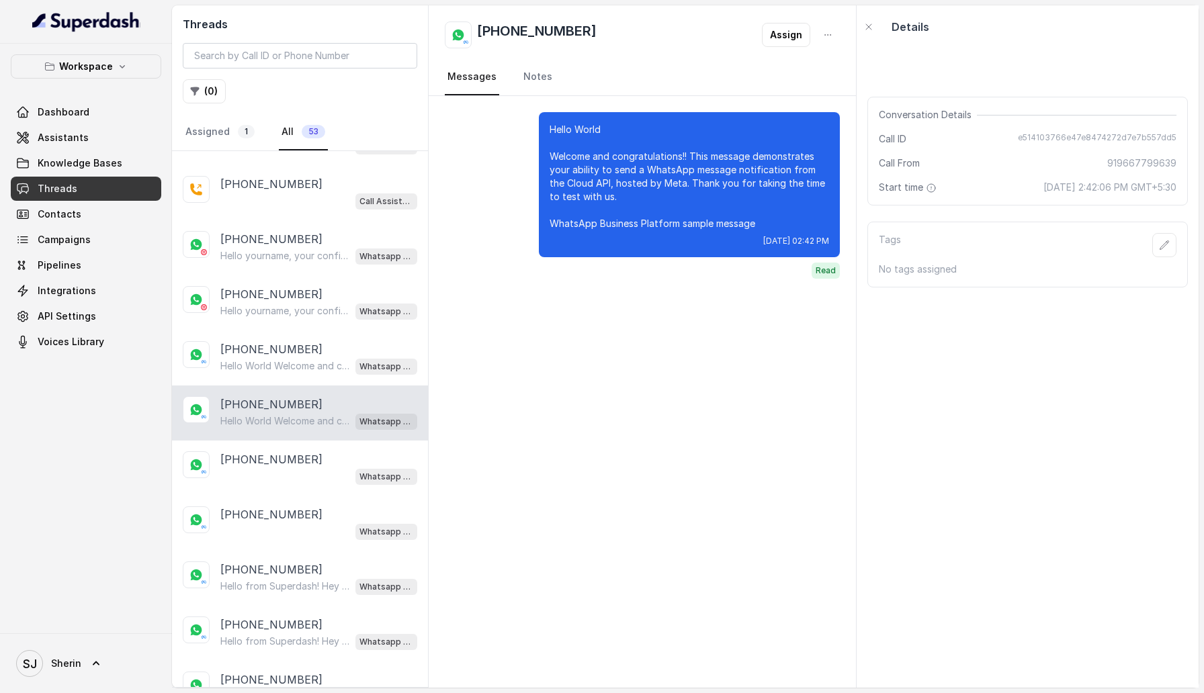
scroll to position [597, 0]
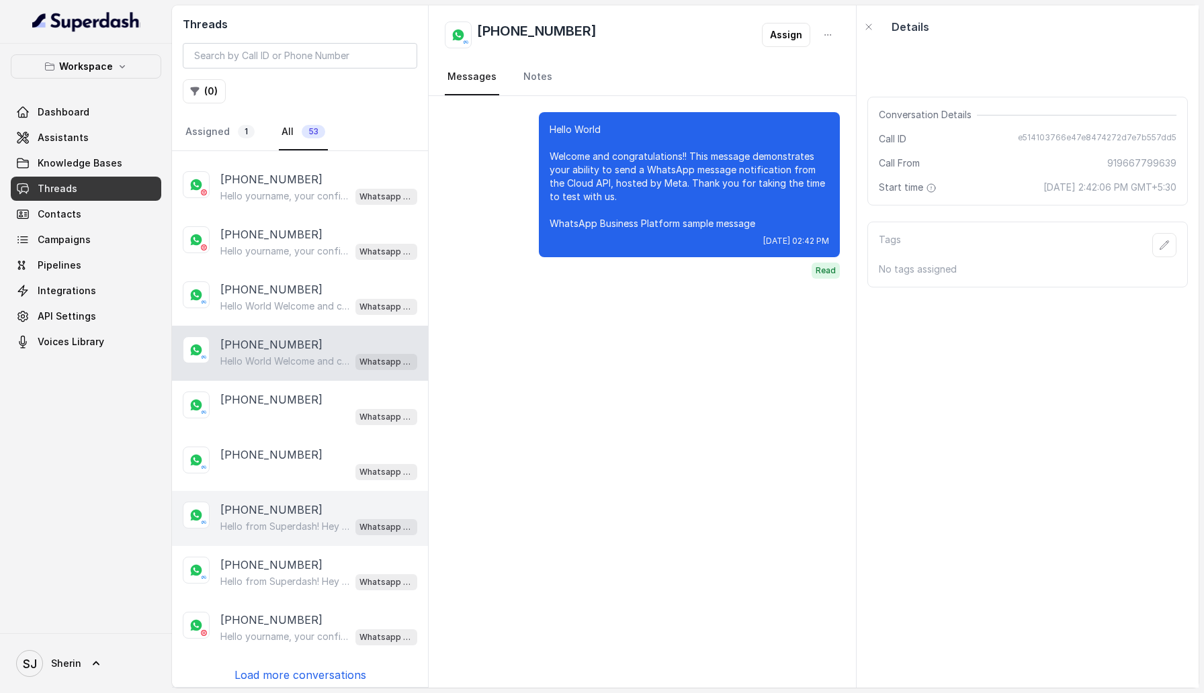
click at [267, 534] on div "[PHONE_NUMBER] Hello from Superdash! Hey there, this is a test hello from Super…" at bounding box center [300, 518] width 256 height 55
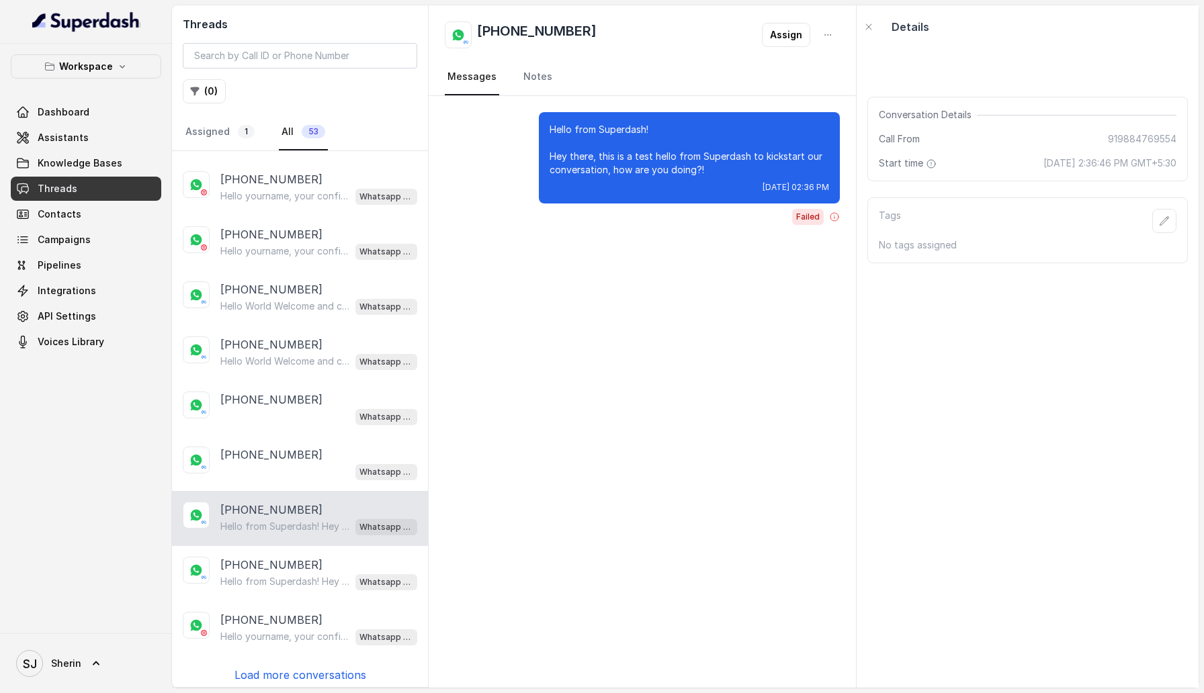
click at [259, 502] on p "[PHONE_NUMBER]" at bounding box center [271, 510] width 102 height 16
click at [274, 630] on p "Hello yourname, your confirmation for 23572q is ready." at bounding box center [284, 636] width 129 height 13
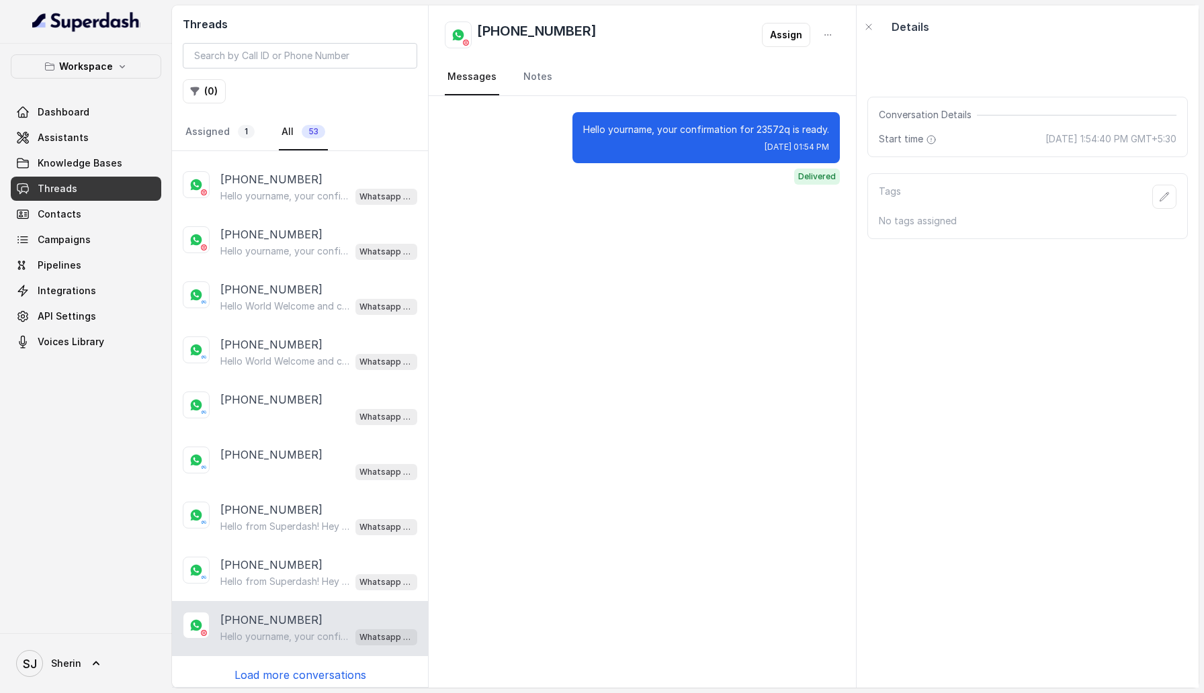
click at [274, 677] on div "[PHONE_NUMBER] Hello [PERSON_NAME], your confirmation for Order #777 is ready. …" at bounding box center [300, 419] width 256 height 536
click at [274, 667] on p "Load more conversations" at bounding box center [301, 675] width 132 height 16
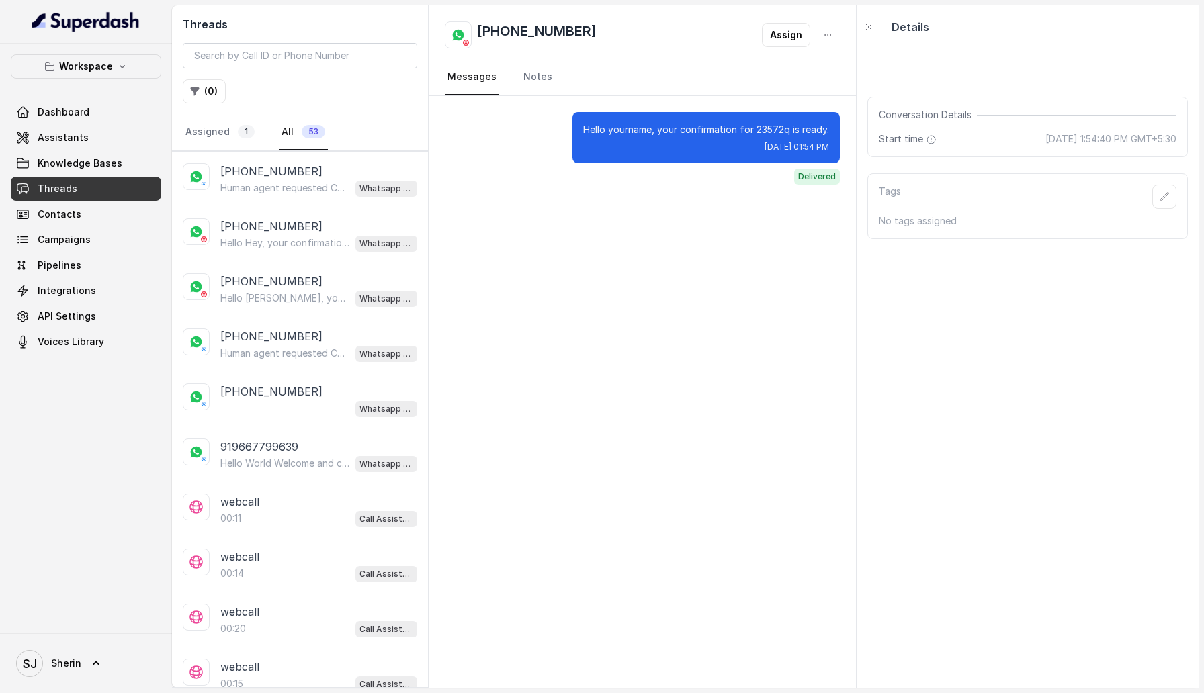
scroll to position [1144, 0]
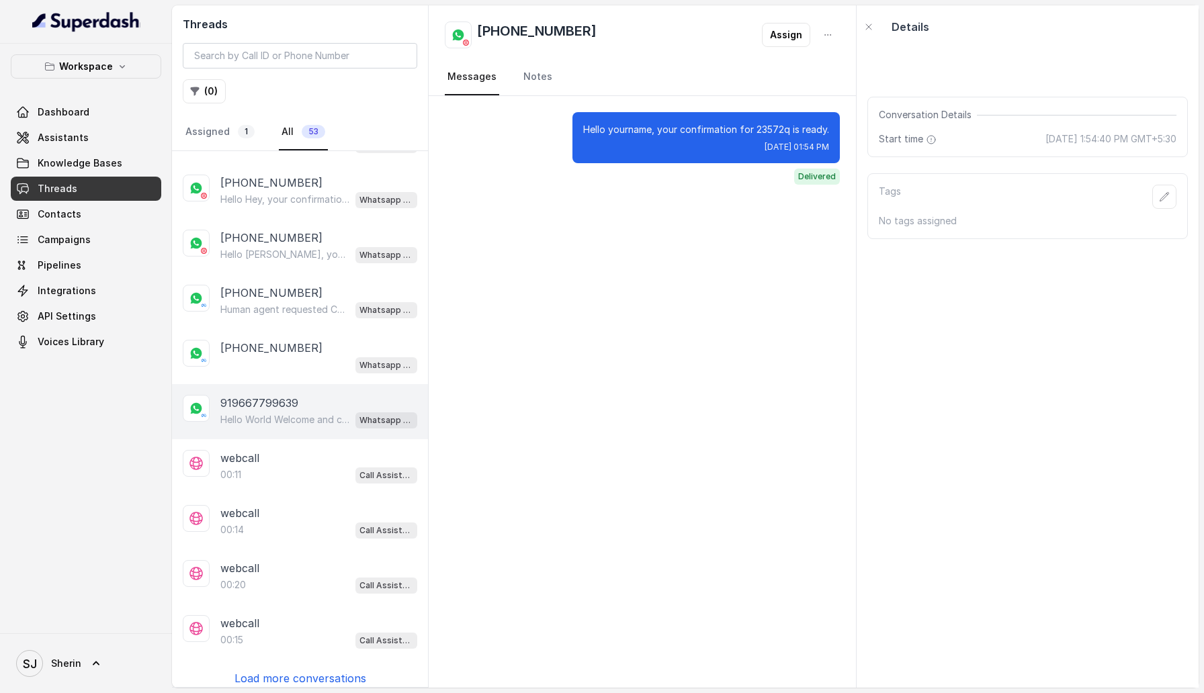
click at [271, 424] on div "919667799639 Hello World Welcome and congratulations!! This message demonstrate…" at bounding box center [300, 411] width 256 height 55
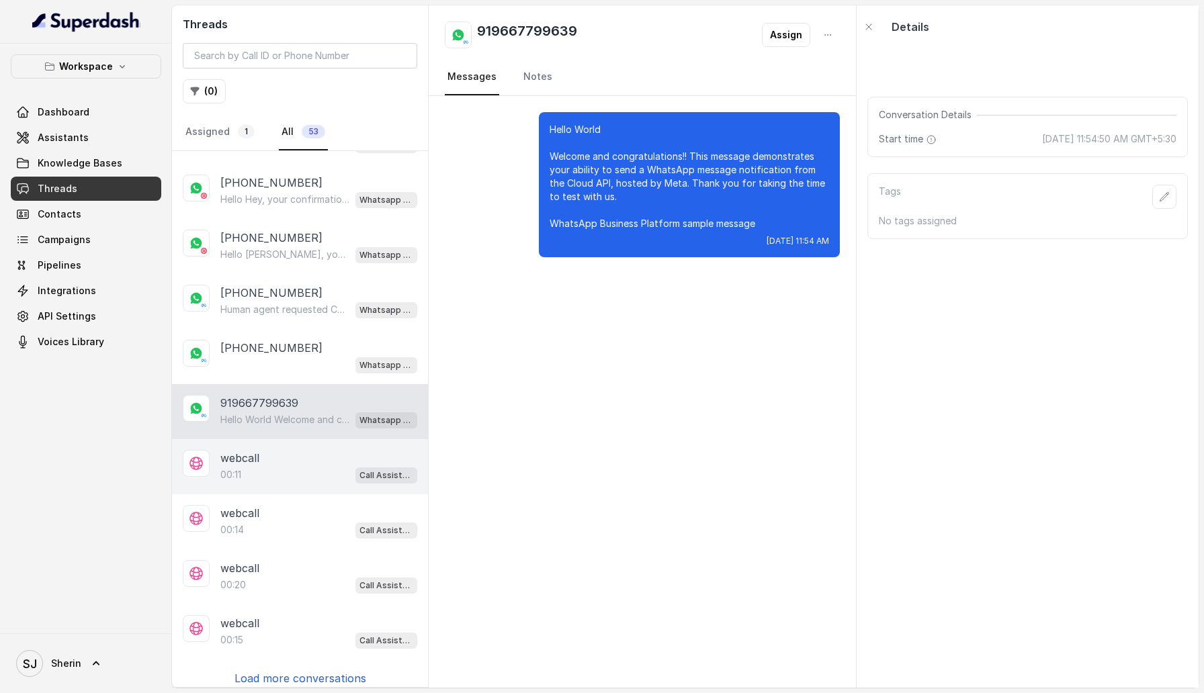
click at [269, 466] on div "00:11 Call Assistant" at bounding box center [318, 474] width 197 height 17
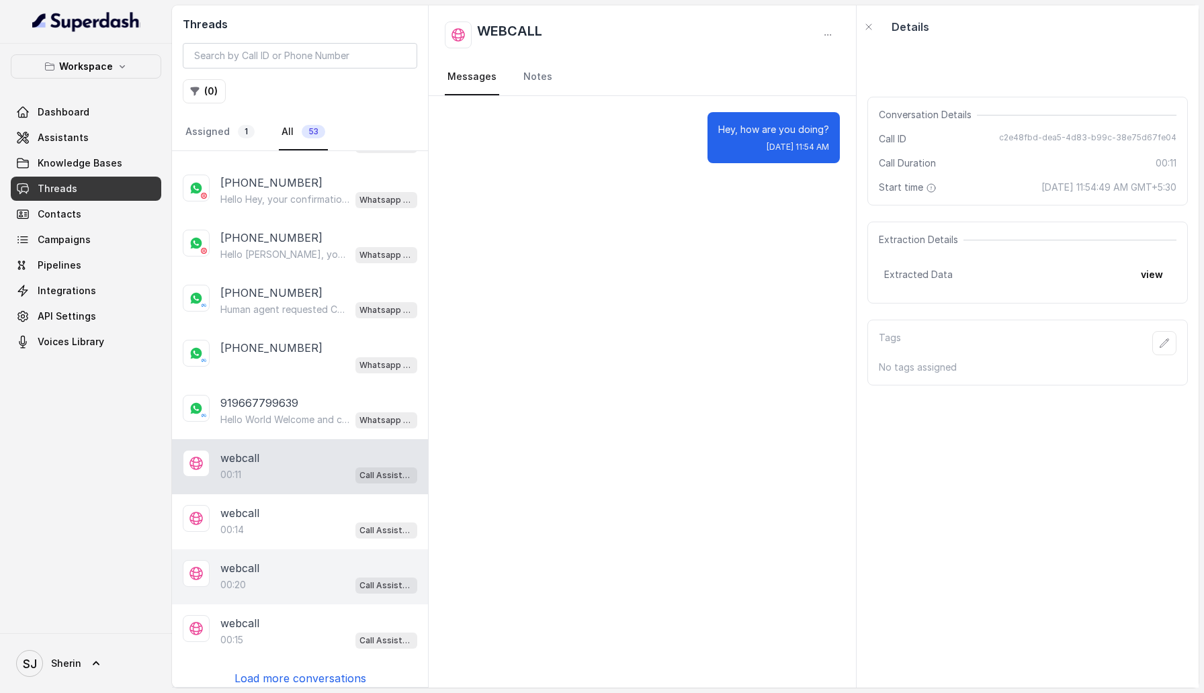
click at [278, 550] on div "webcall 00:20 Call Assistant" at bounding box center [300, 577] width 256 height 55
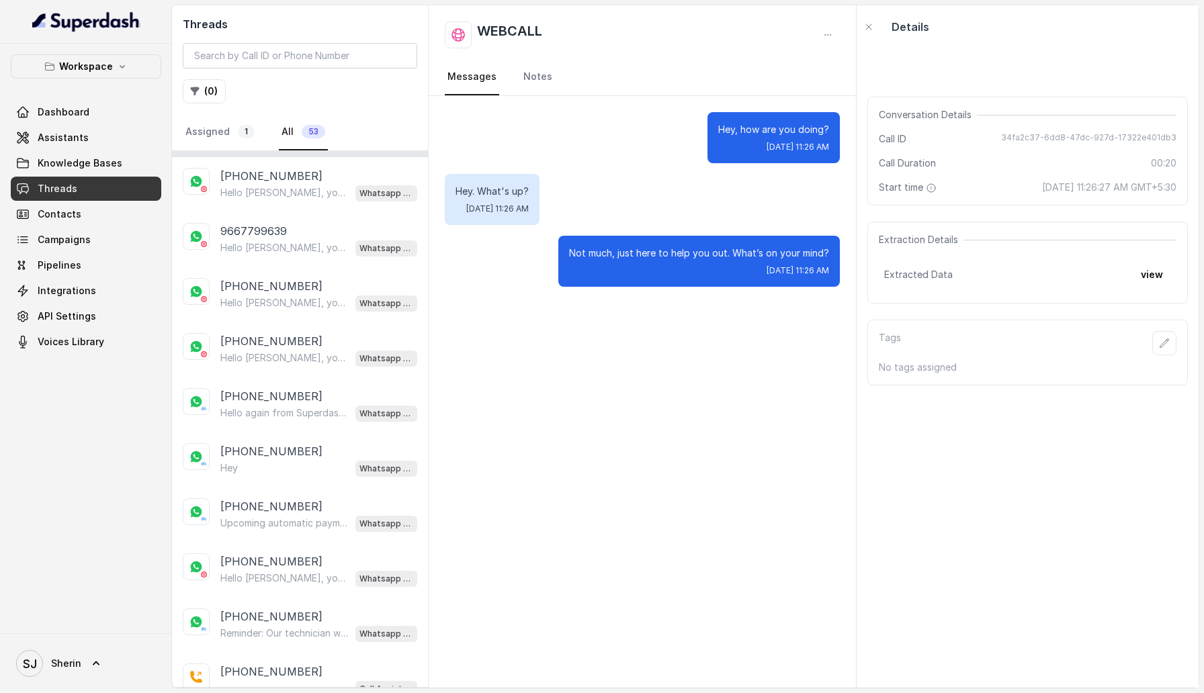
scroll to position [103, 0]
click at [536, 81] on link "Notes" at bounding box center [538, 77] width 34 height 36
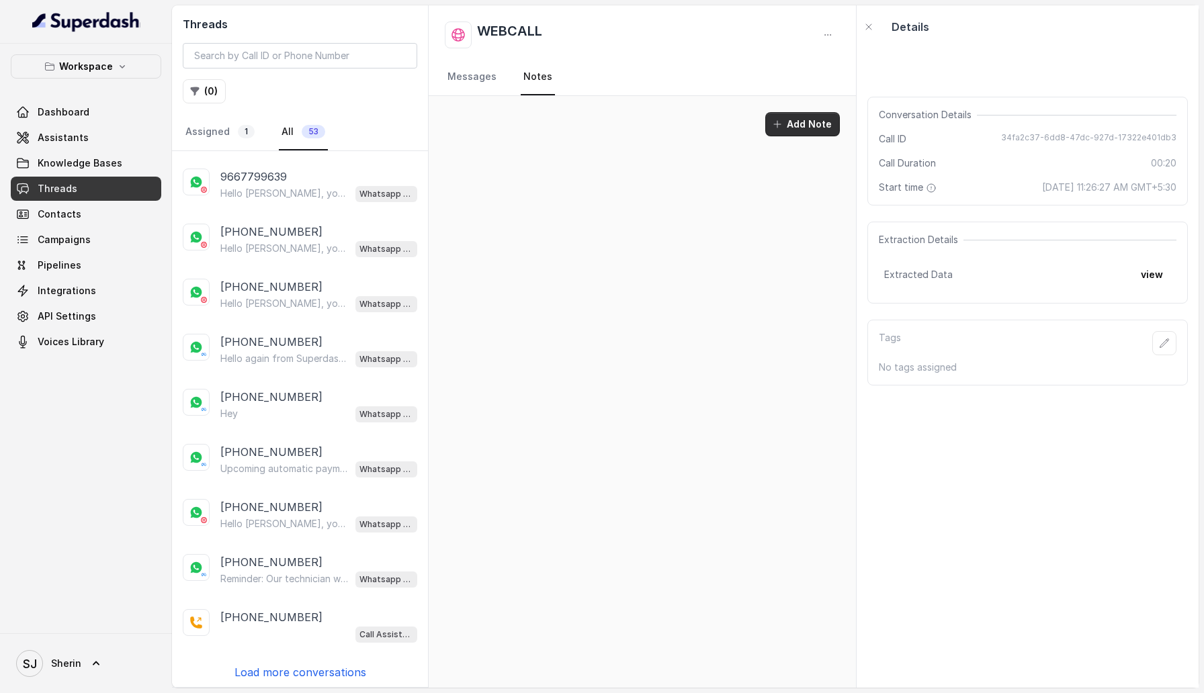
click at [796, 125] on button "Add Note" at bounding box center [802, 124] width 75 height 24
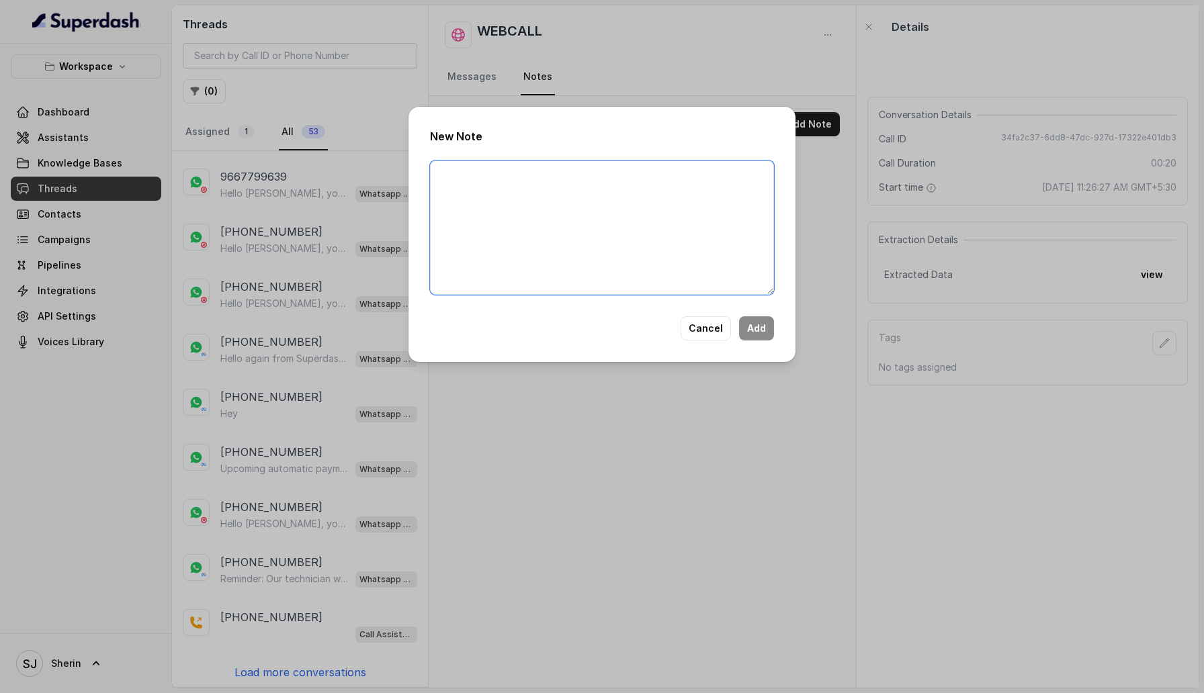
click at [563, 208] on textarea at bounding box center [602, 228] width 344 height 134
type textarea "Test"
click at [760, 328] on button "Add" at bounding box center [756, 329] width 35 height 24
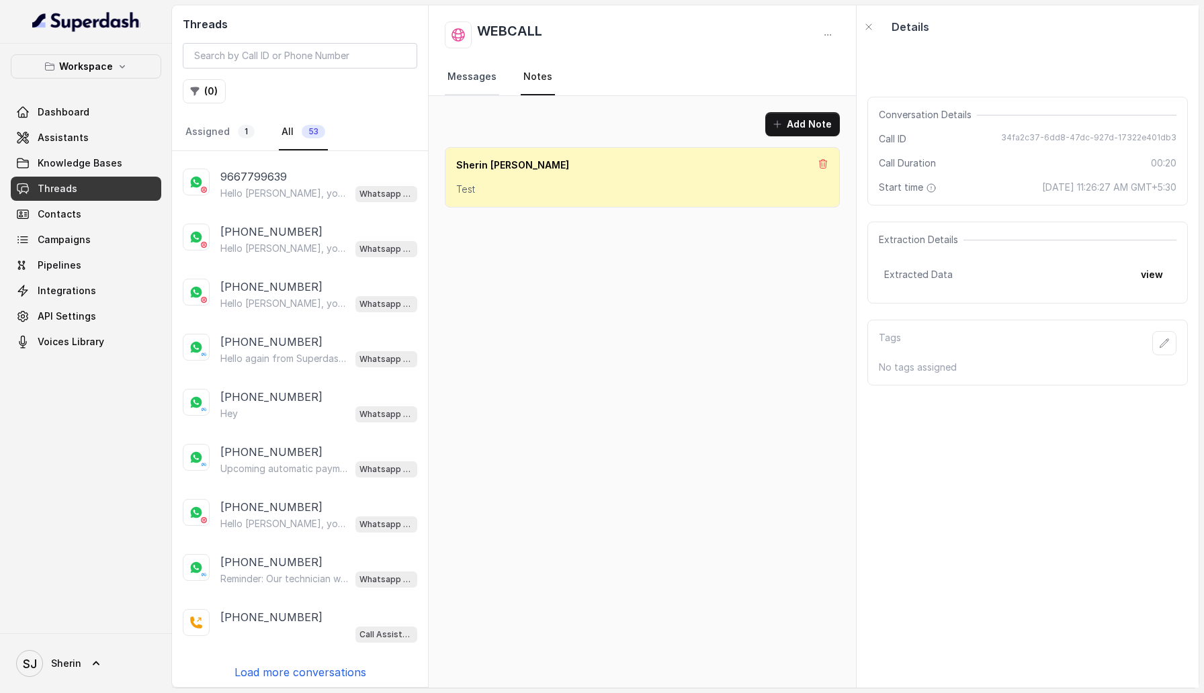
click at [476, 78] on link "Messages" at bounding box center [472, 77] width 54 height 36
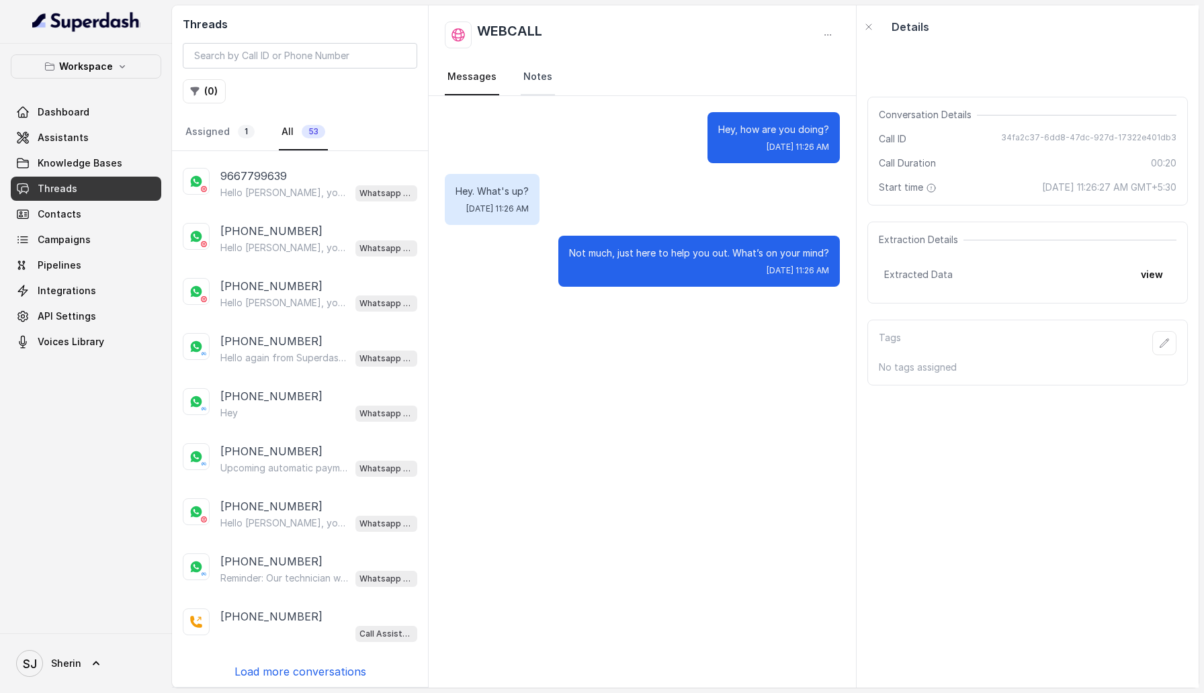
click at [535, 81] on link "Notes" at bounding box center [538, 77] width 34 height 36
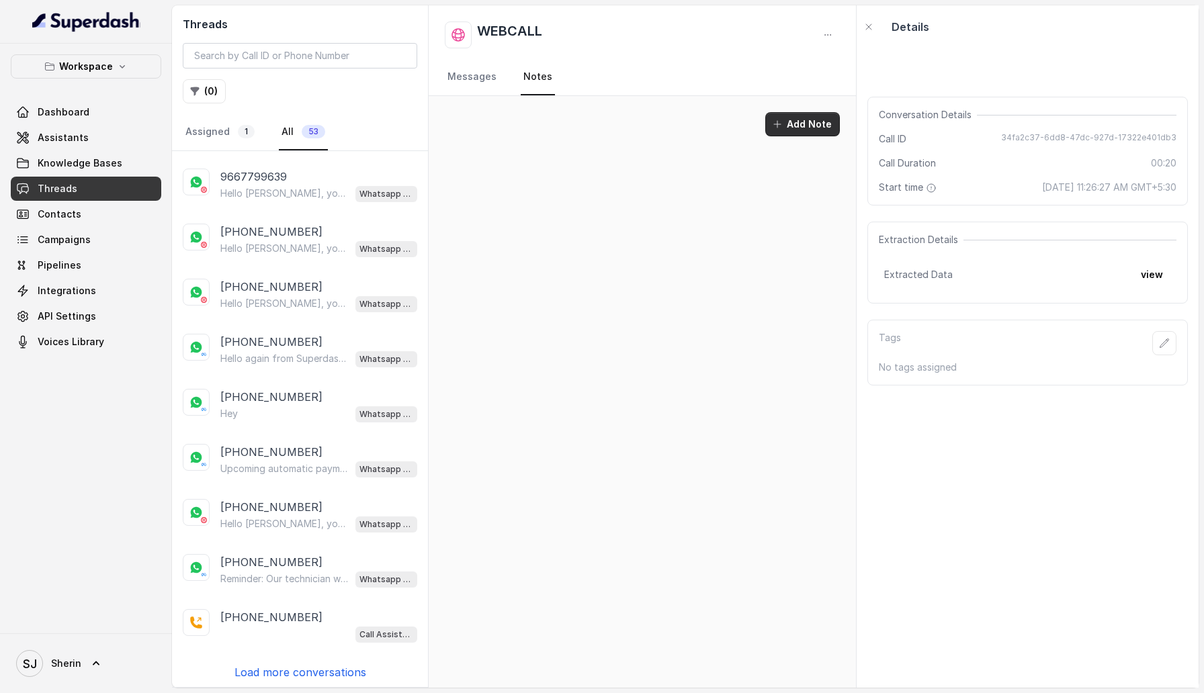
click at [818, 118] on button "Add Note" at bounding box center [802, 124] width 75 height 24
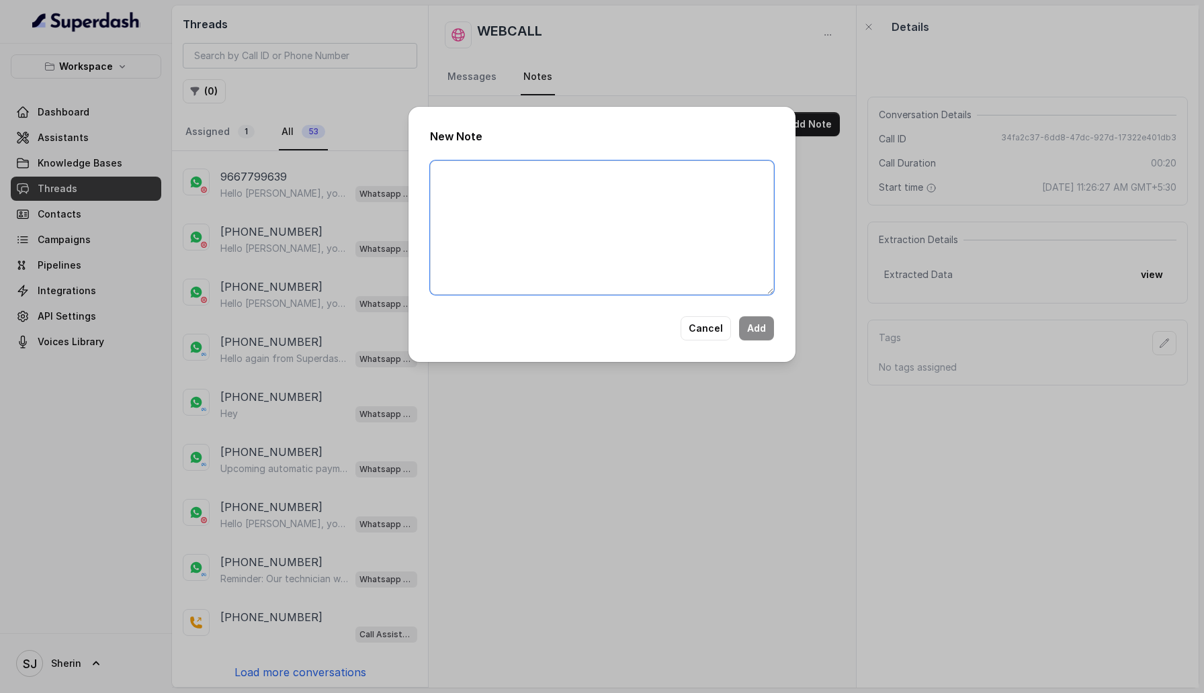
click at [597, 216] on textarea at bounding box center [602, 228] width 344 height 134
type textarea "Test"
click at [758, 337] on button "Add" at bounding box center [756, 329] width 35 height 24
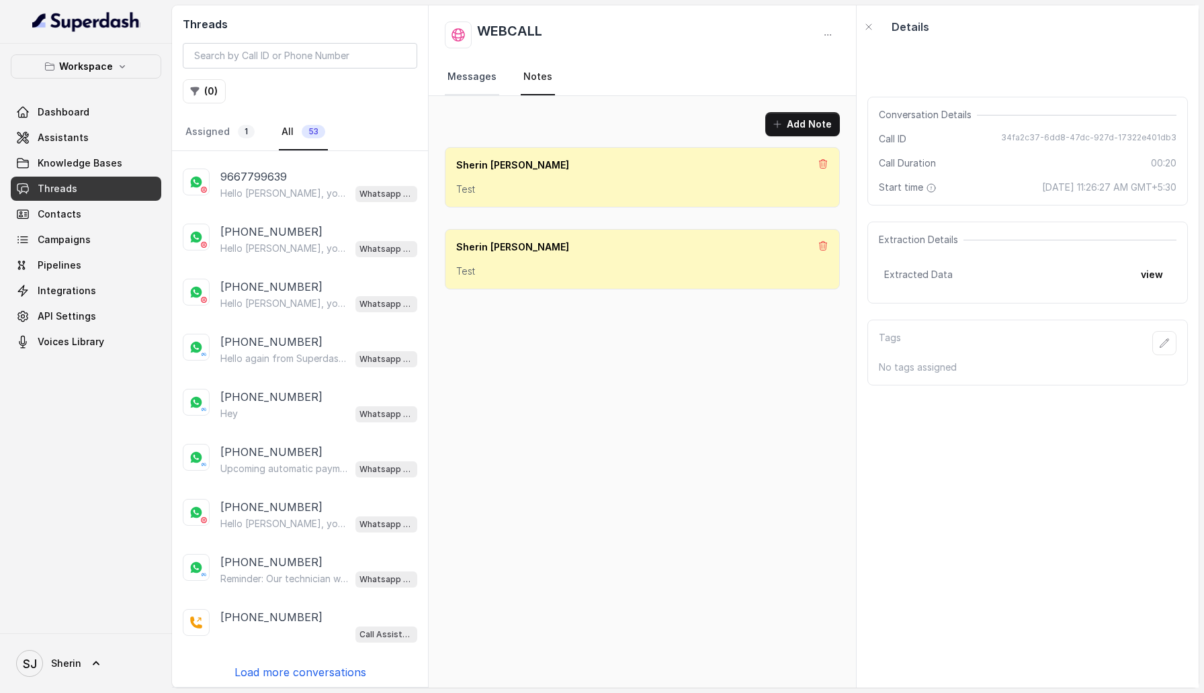
click at [468, 85] on link "Messages" at bounding box center [472, 77] width 54 height 36
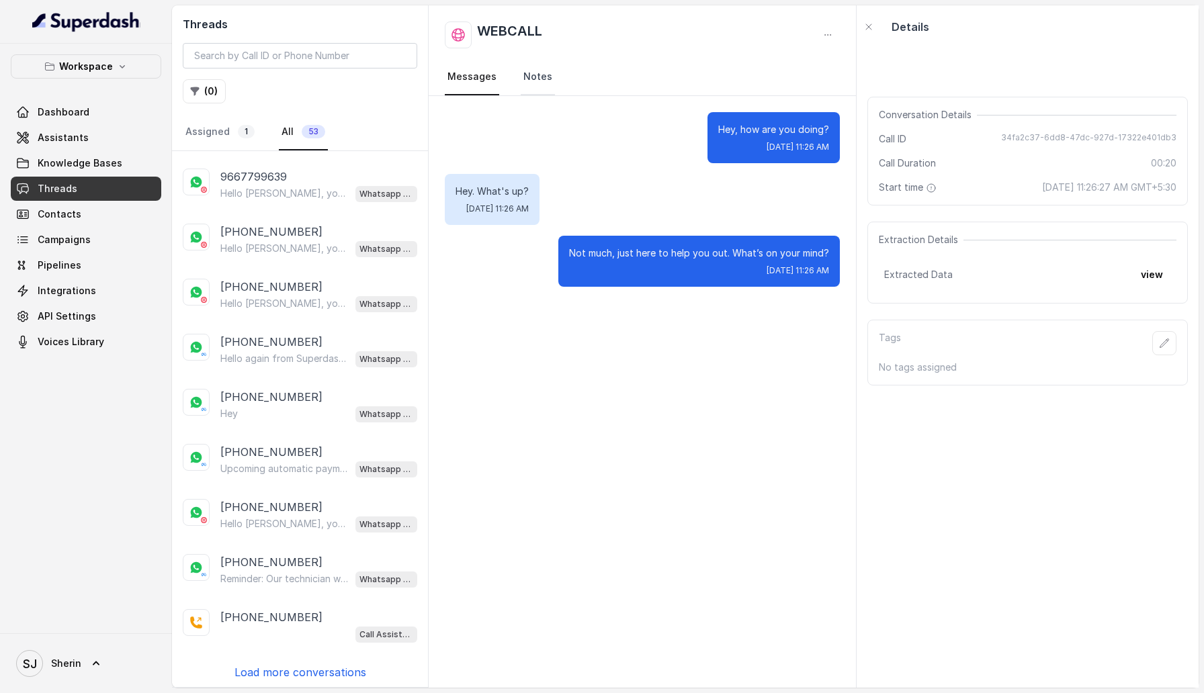
click at [524, 83] on link "Notes" at bounding box center [538, 77] width 34 height 36
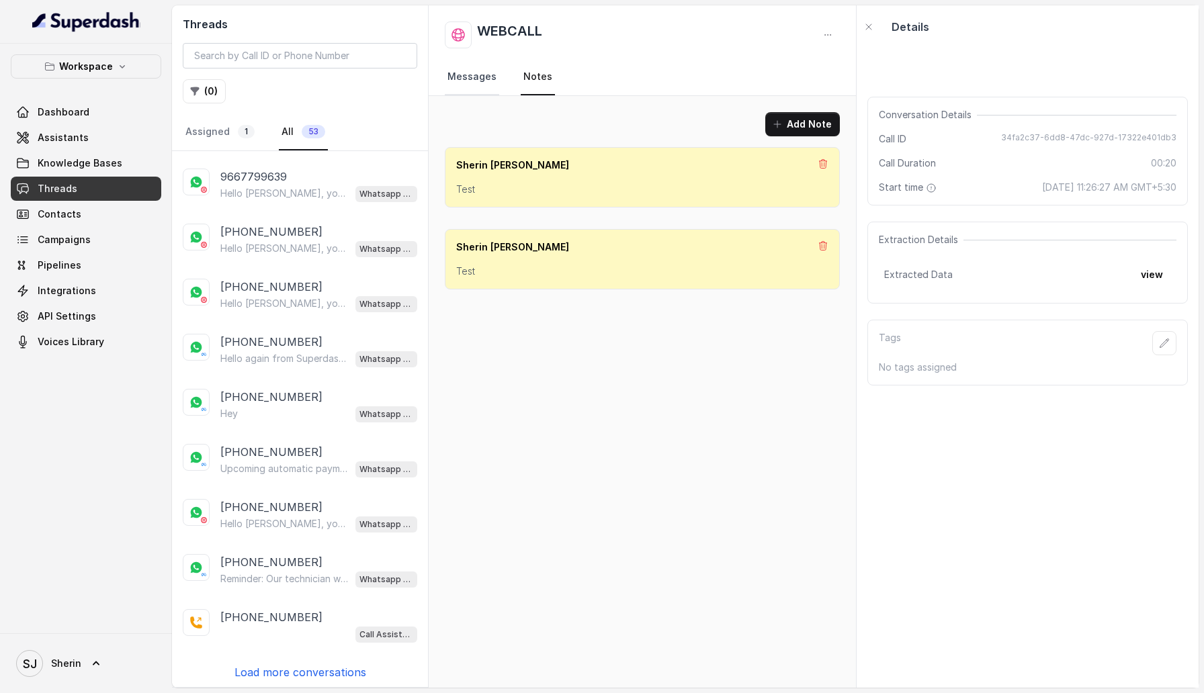
click at [476, 80] on link "Messages" at bounding box center [472, 77] width 54 height 36
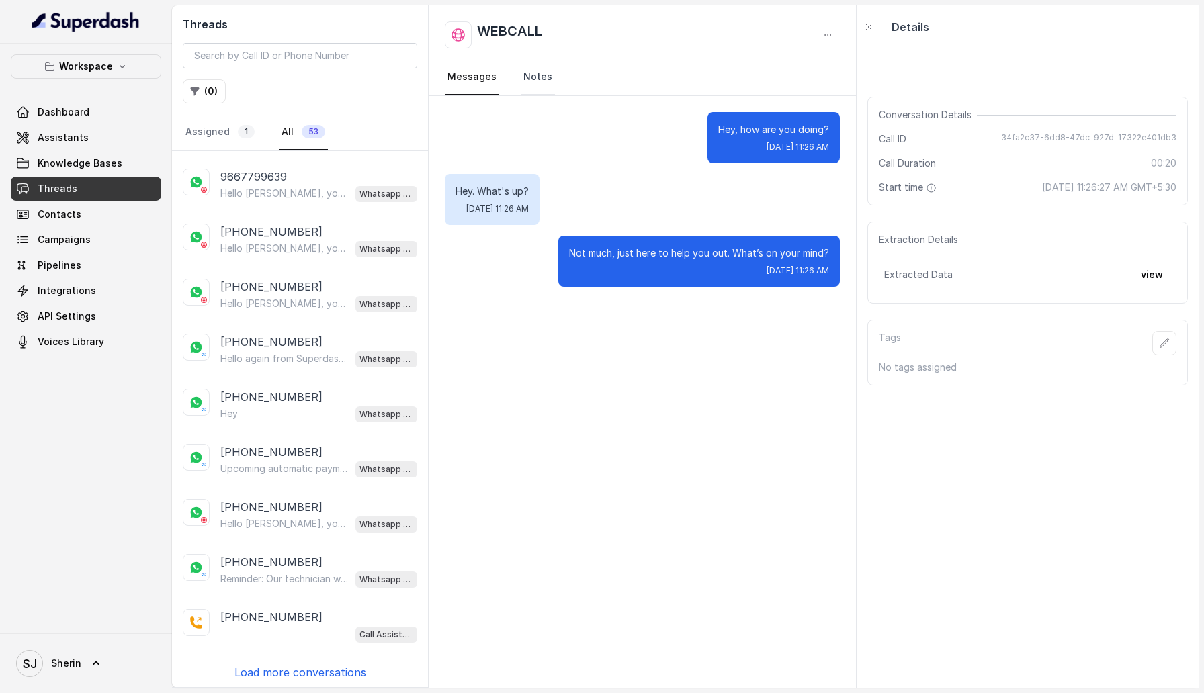
click at [521, 73] on link "Notes" at bounding box center [538, 77] width 34 height 36
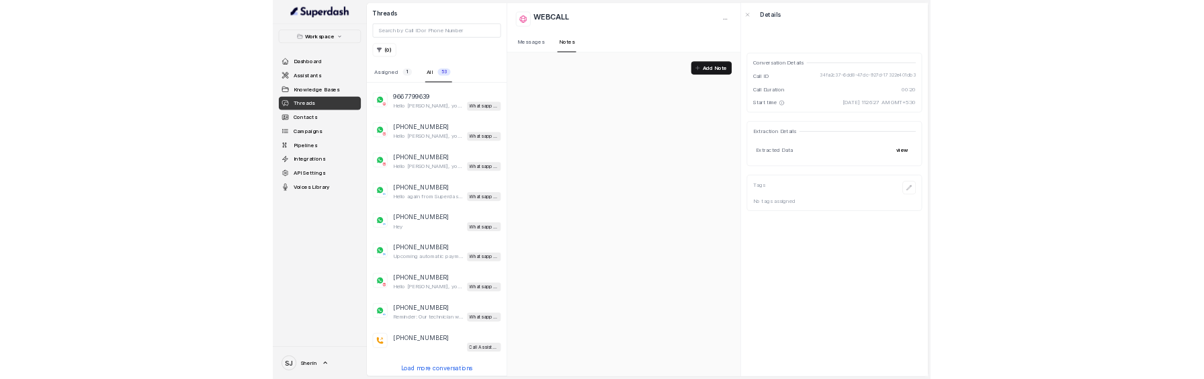
scroll to position [418, 0]
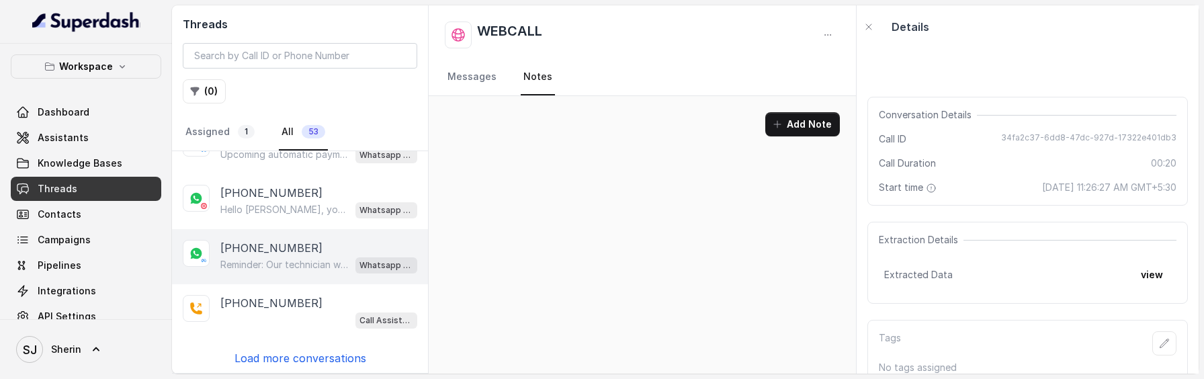
click at [258, 229] on div "[PHONE_NUMBER] Reminder: Our technician will visit your location on xy at 2:30 …" at bounding box center [300, 256] width 256 height 55
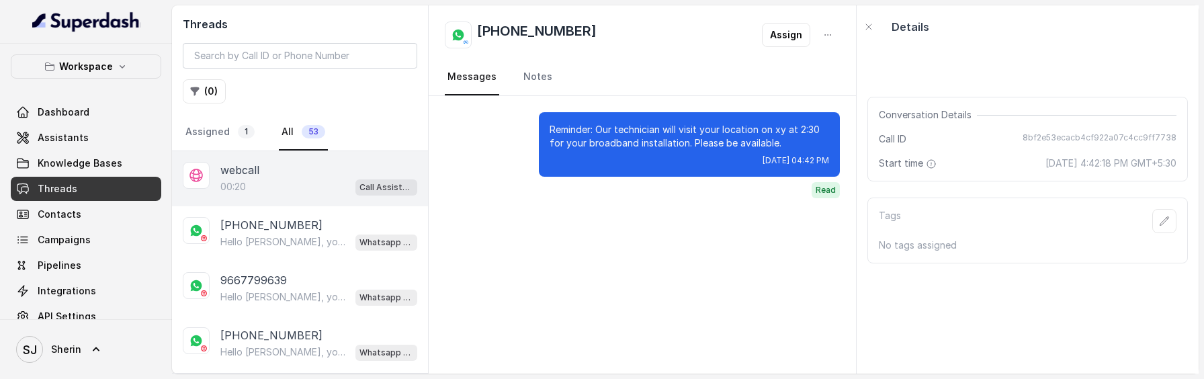
click at [258, 187] on div "00:20 Call Assistant" at bounding box center [318, 186] width 197 height 17
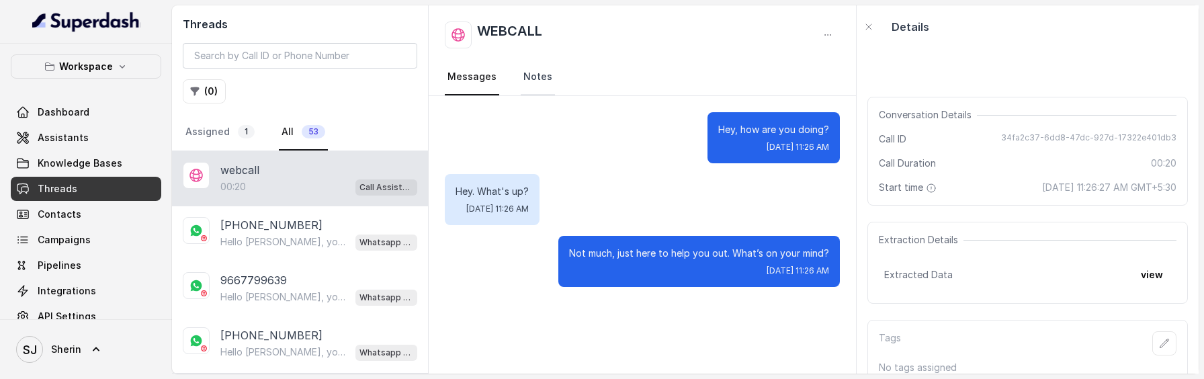
click at [534, 76] on link "Notes" at bounding box center [538, 77] width 34 height 36
click at [529, 73] on link "Notes" at bounding box center [538, 77] width 34 height 36
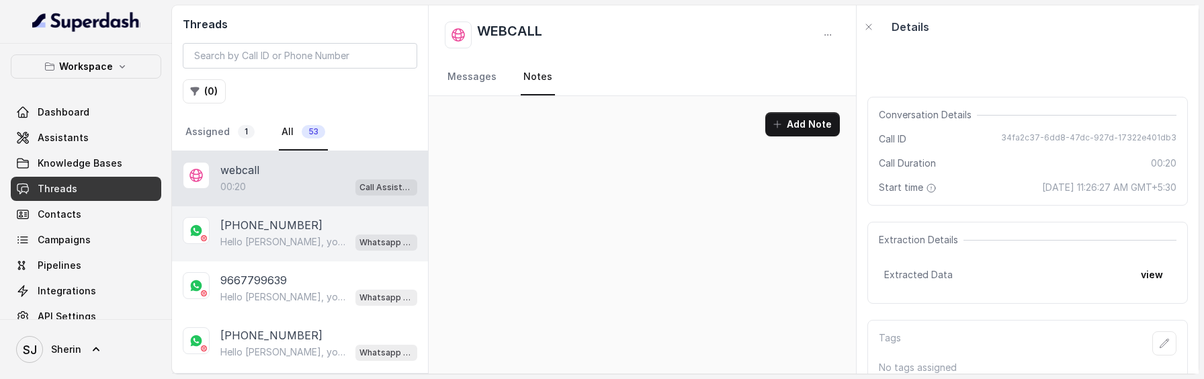
click at [263, 222] on p "[PHONE_NUMBER]" at bounding box center [271, 225] width 102 height 16
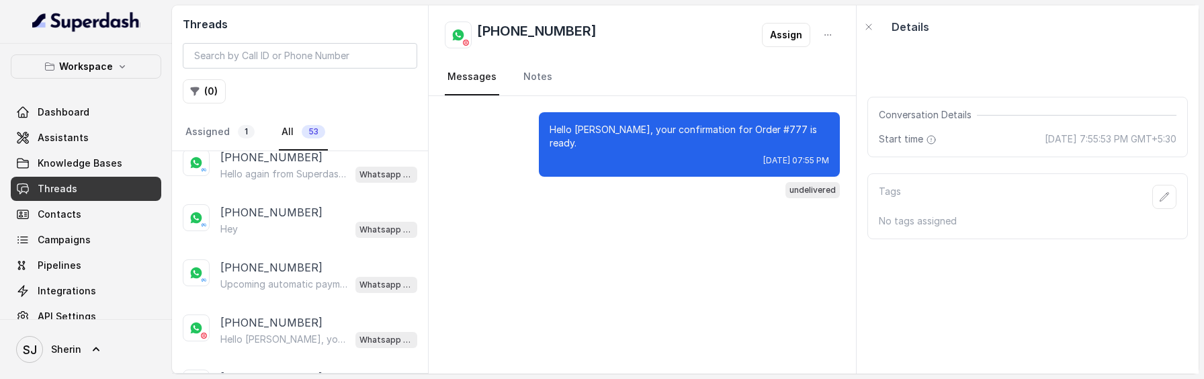
scroll to position [364, 0]
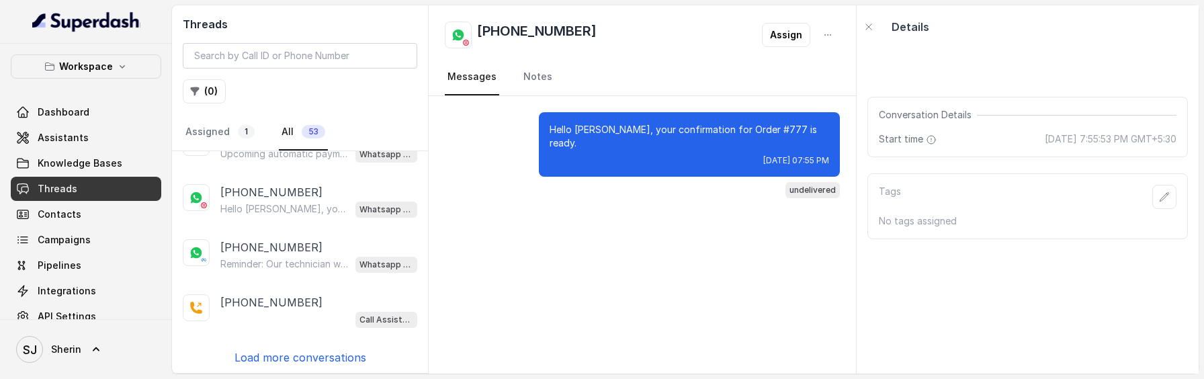
click at [316, 349] on p "Load more conversations" at bounding box center [301, 357] width 132 height 16
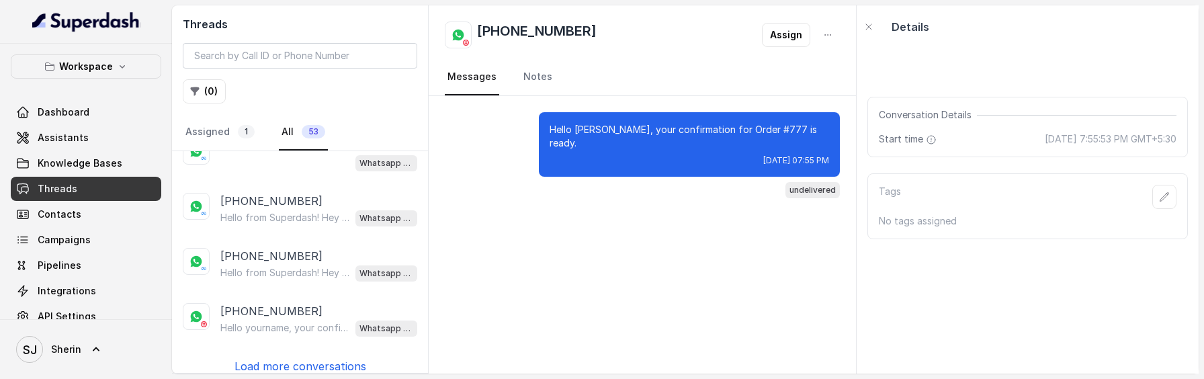
scroll to position [911, 0]
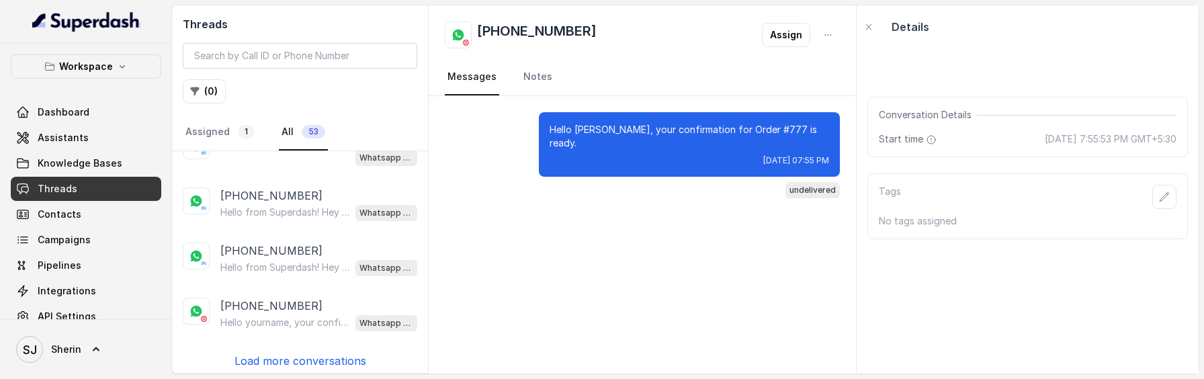
click at [314, 357] on p "Load more conversations" at bounding box center [301, 361] width 132 height 16
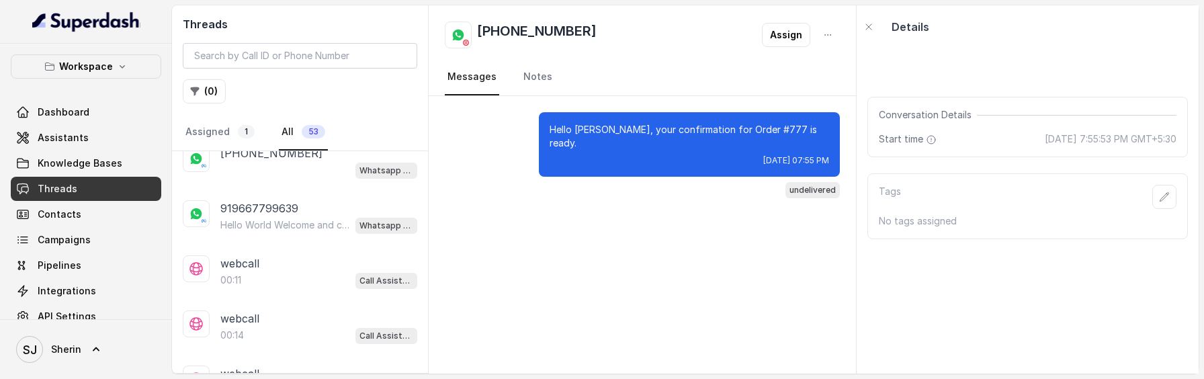
scroll to position [1347, 0]
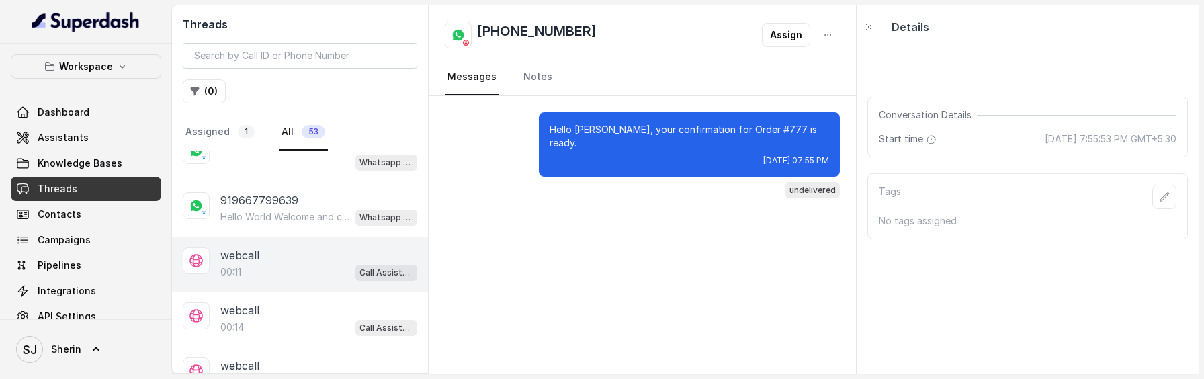
click at [296, 263] on div "00:11 Call Assistant" at bounding box center [318, 271] width 197 height 17
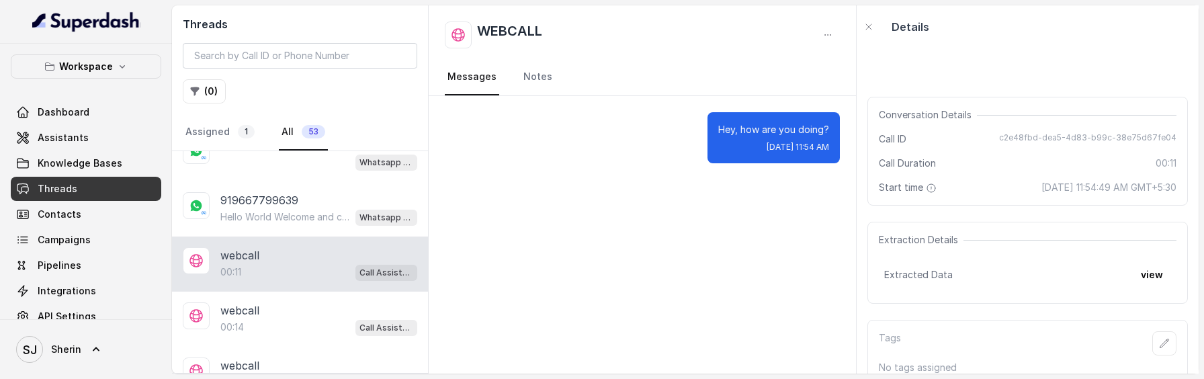
click at [534, 57] on div "WEBCALL Messages Notes" at bounding box center [642, 50] width 427 height 91
click at [534, 75] on link "Notes" at bounding box center [538, 77] width 34 height 36
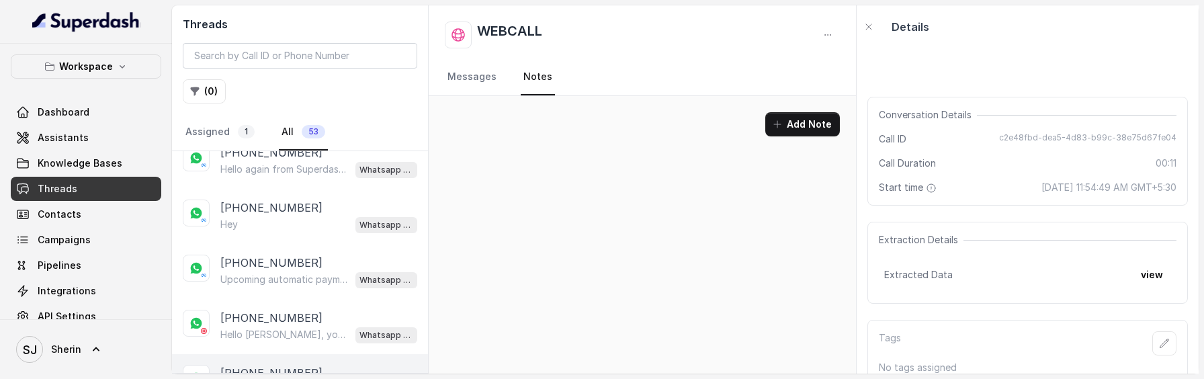
scroll to position [418, 0]
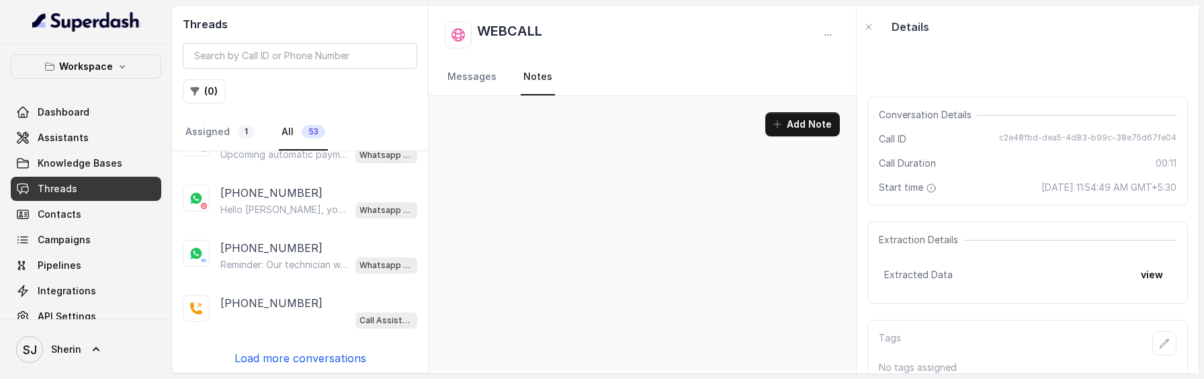
click at [285, 350] on p "Load more conversations" at bounding box center [301, 358] width 132 height 16
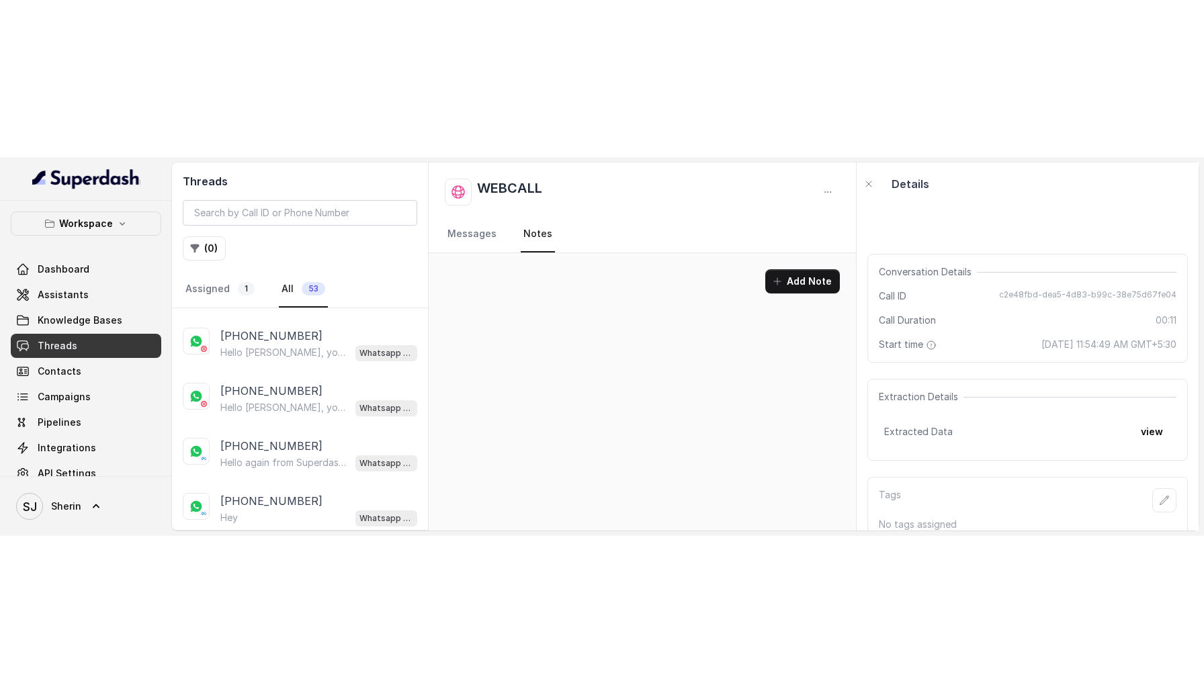
scroll to position [0, 0]
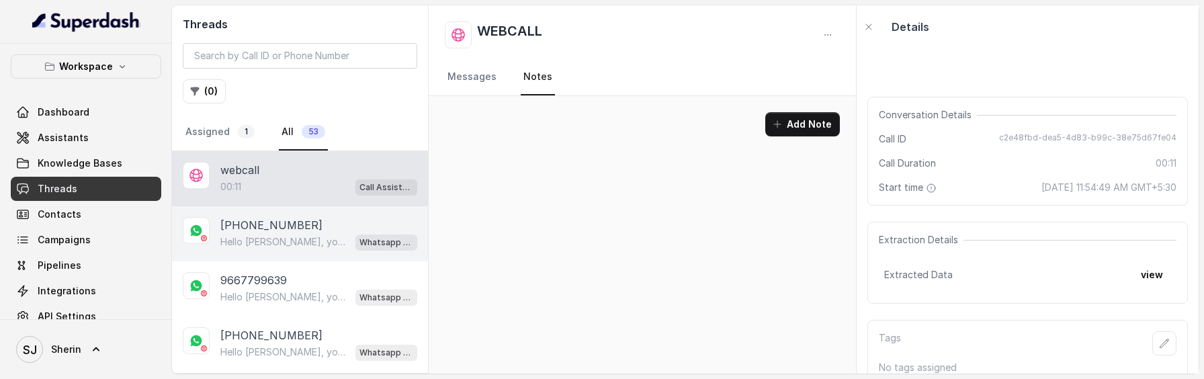
click at [290, 222] on p "[PHONE_NUMBER]" at bounding box center [271, 225] width 102 height 16
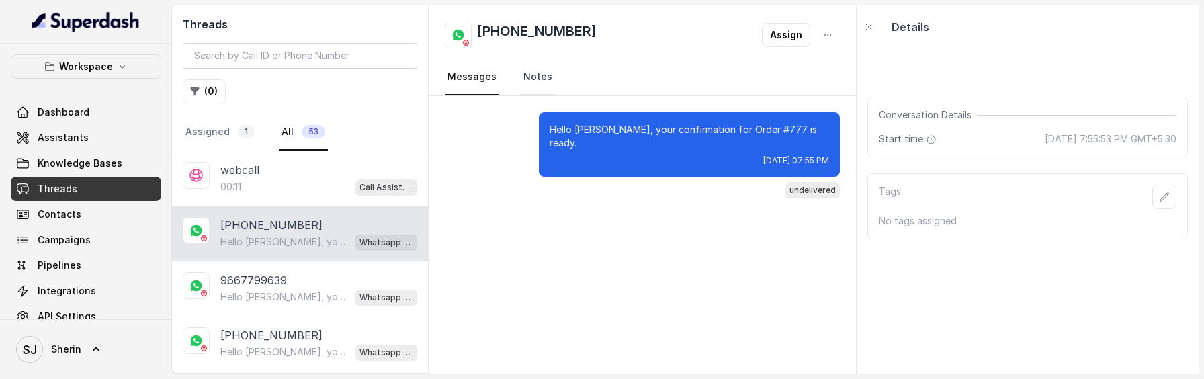
click at [542, 77] on link "Notes" at bounding box center [538, 77] width 34 height 36
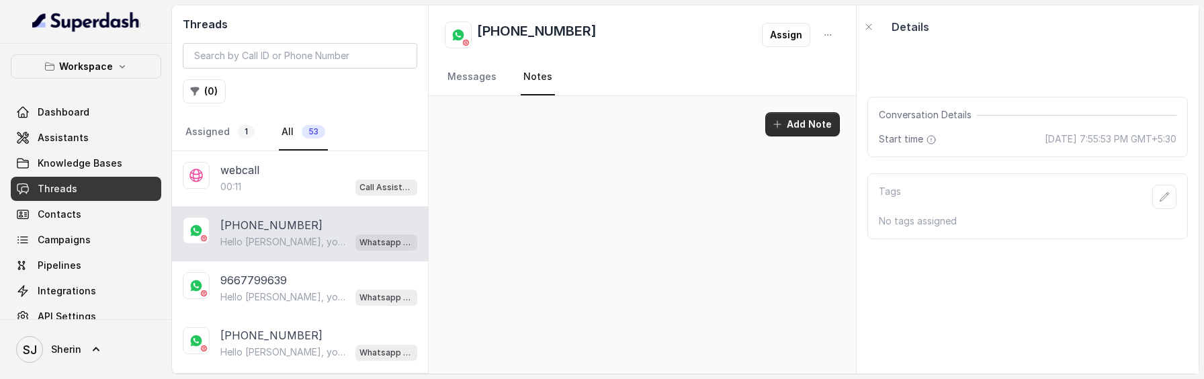
click at [802, 122] on button "Add Note" at bounding box center [802, 124] width 75 height 24
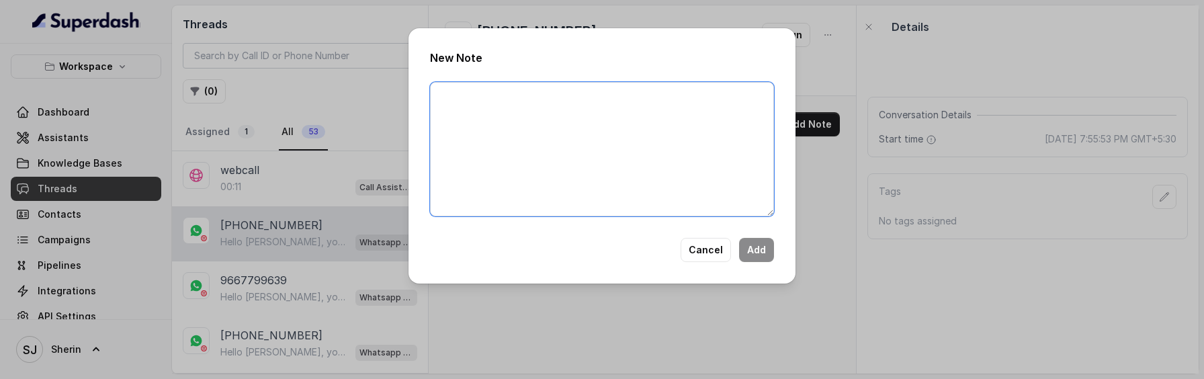
click at [562, 159] on textarea at bounding box center [602, 149] width 344 height 134
type textarea "Test"
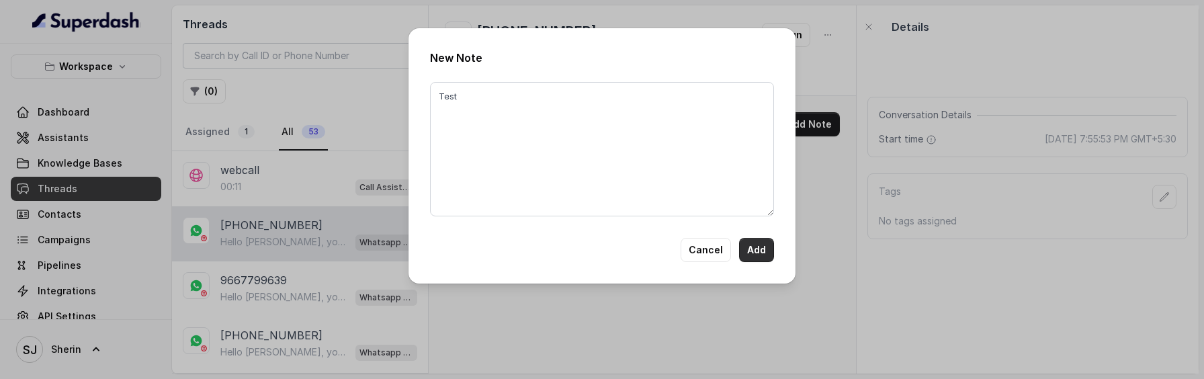
click at [759, 245] on button "Add" at bounding box center [756, 250] width 35 height 24
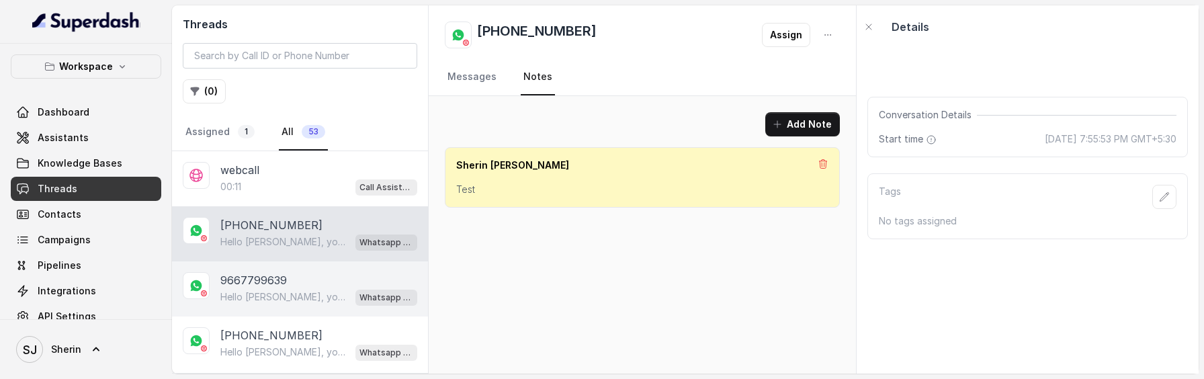
click at [282, 278] on p "9667799639" at bounding box center [253, 280] width 67 height 16
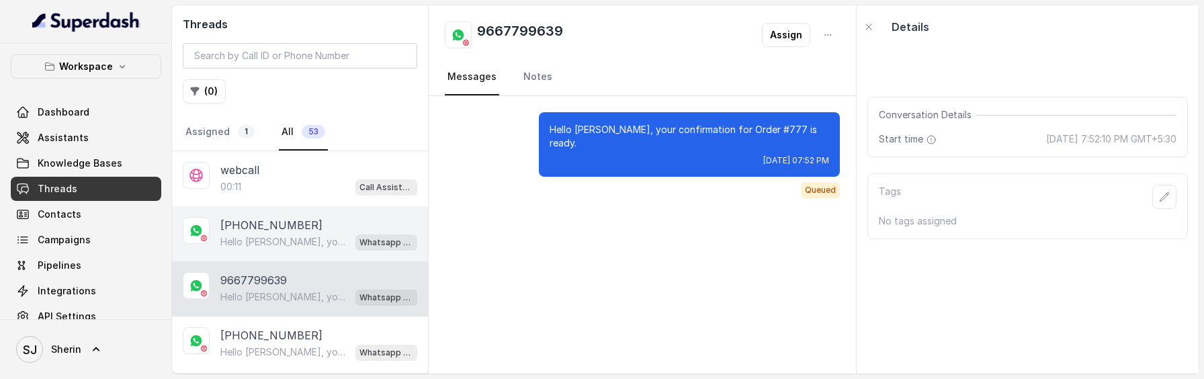
click at [280, 226] on p "[PHONE_NUMBER]" at bounding box center [271, 225] width 102 height 16
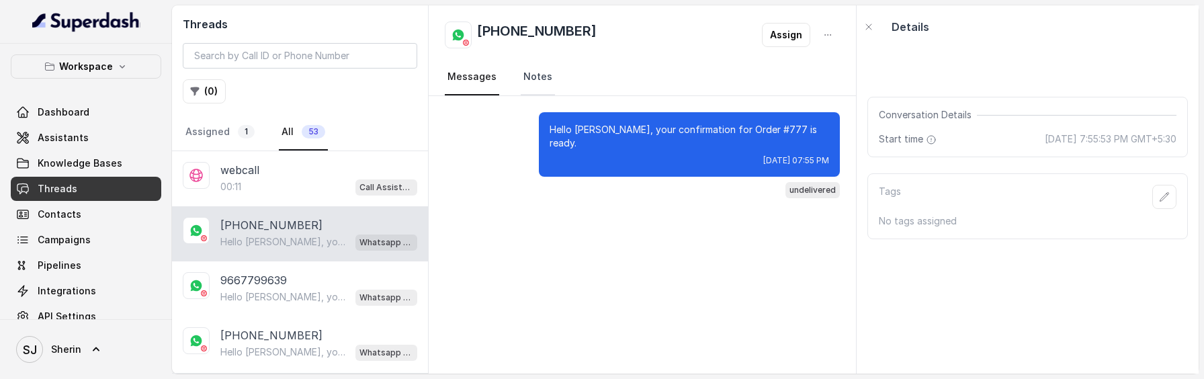
click at [527, 81] on link "Notes" at bounding box center [538, 77] width 34 height 36
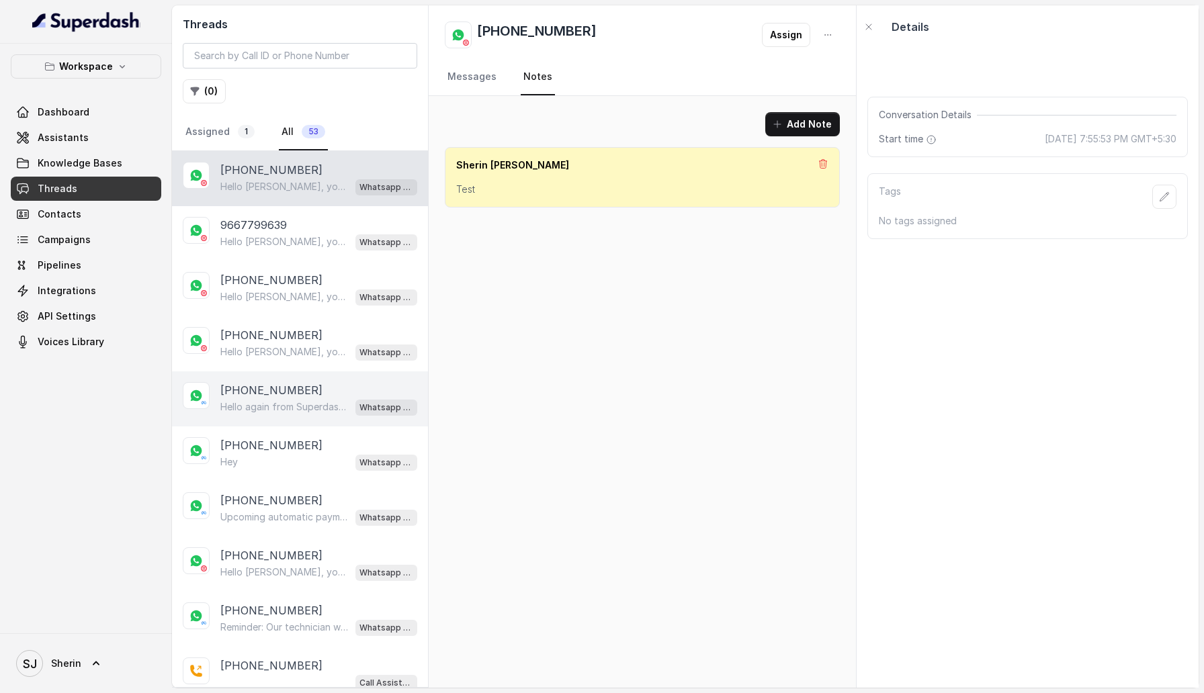
scroll to position [49, 0]
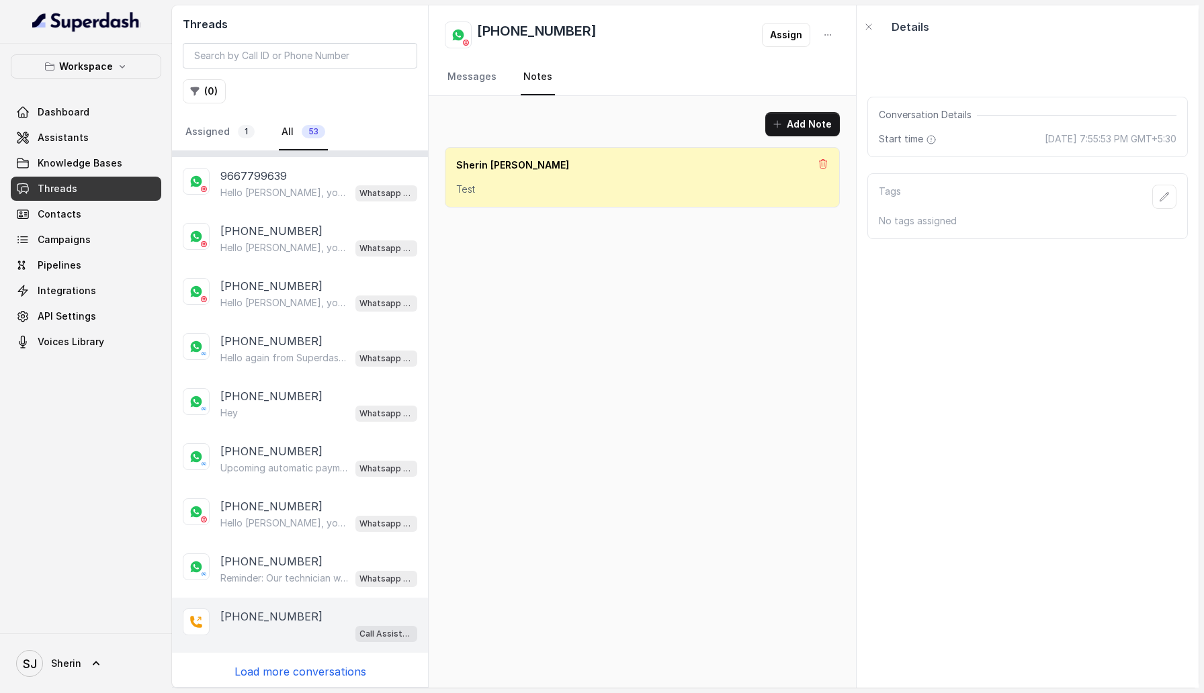
click at [287, 378] on p "[PHONE_NUMBER]" at bounding box center [271, 617] width 102 height 16
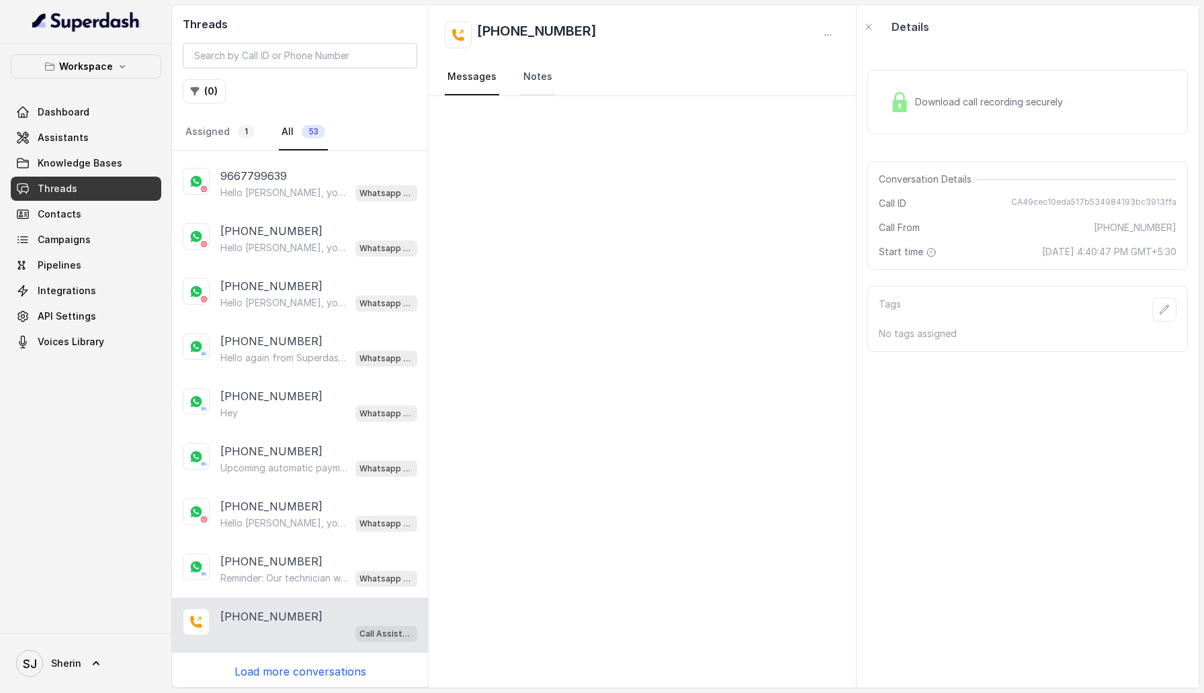
click at [546, 70] on link "Notes" at bounding box center [538, 77] width 34 height 36
click at [789, 135] on button "Add Note" at bounding box center [802, 124] width 75 height 24
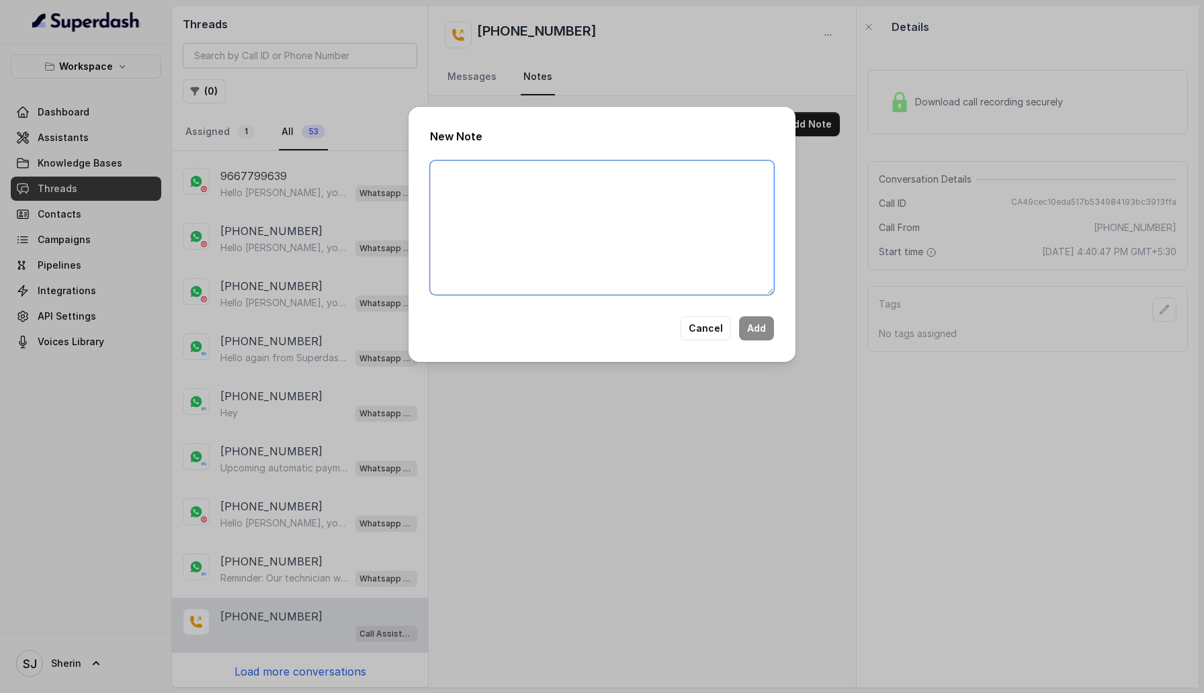
click at [596, 167] on textarea at bounding box center [602, 228] width 344 height 134
type textarea "Test"
click at [753, 335] on button "Add" at bounding box center [756, 329] width 35 height 24
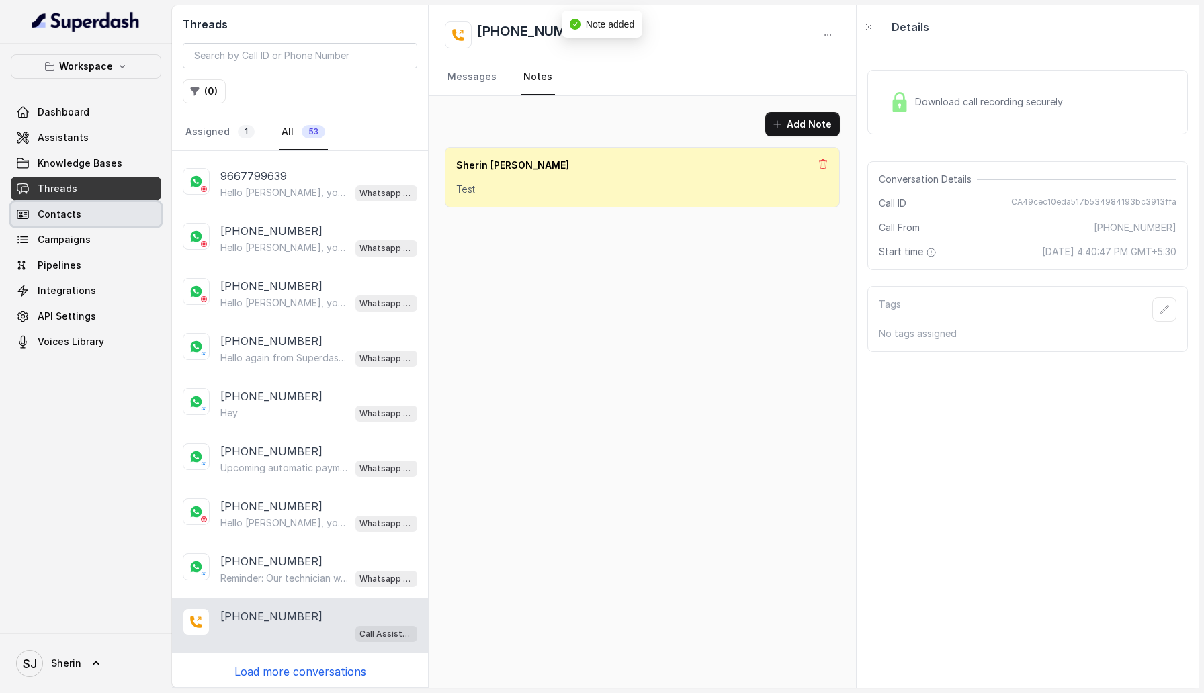
click at [101, 219] on link "Contacts" at bounding box center [86, 214] width 151 height 24
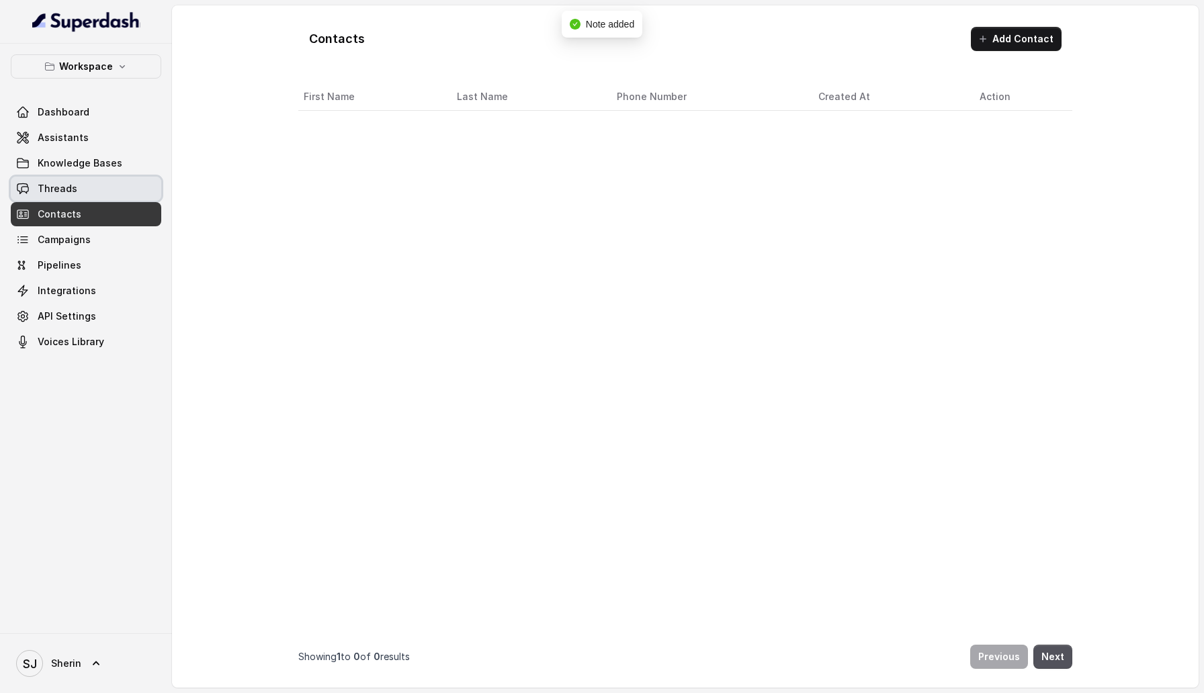
click at [101, 188] on link "Threads" at bounding box center [86, 189] width 151 height 24
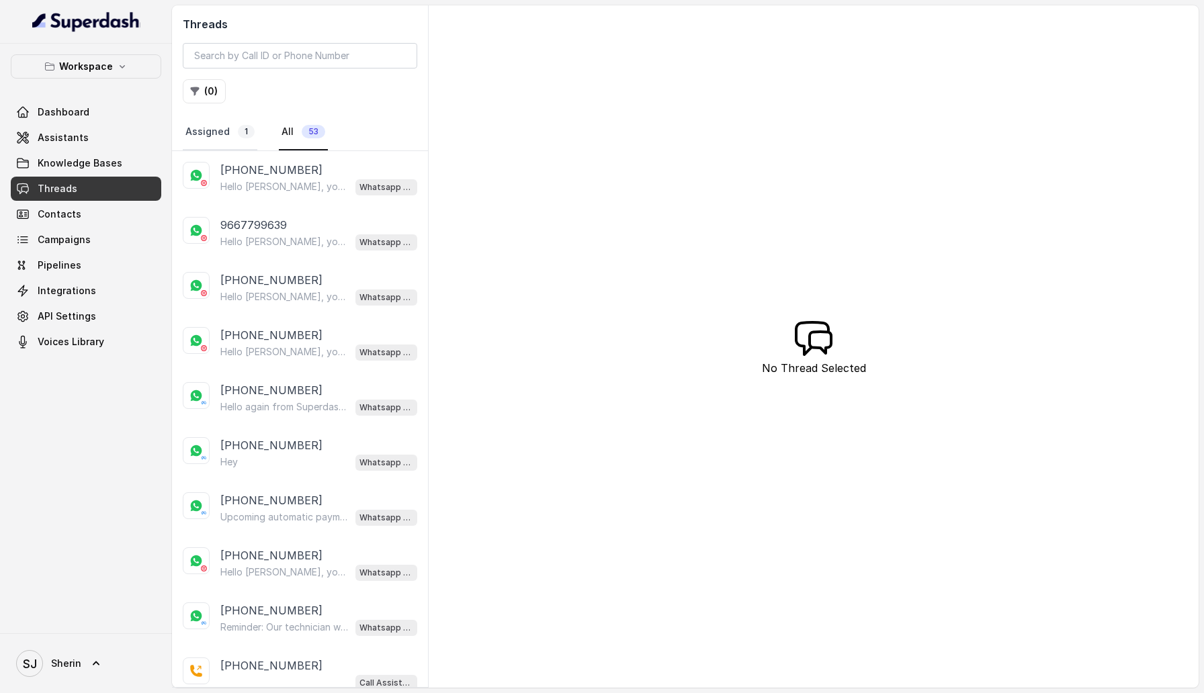
click at [222, 123] on link "Assigned 1" at bounding box center [220, 132] width 75 height 36
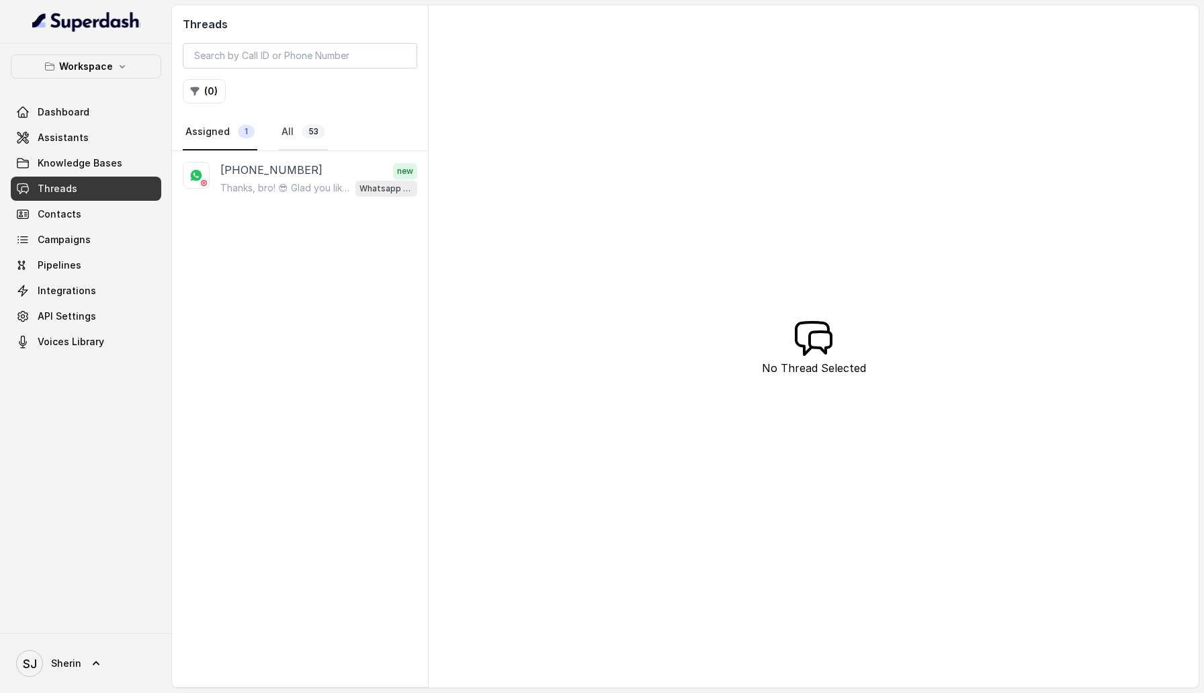
click at [314, 127] on span "53" at bounding box center [314, 131] width 24 height 13
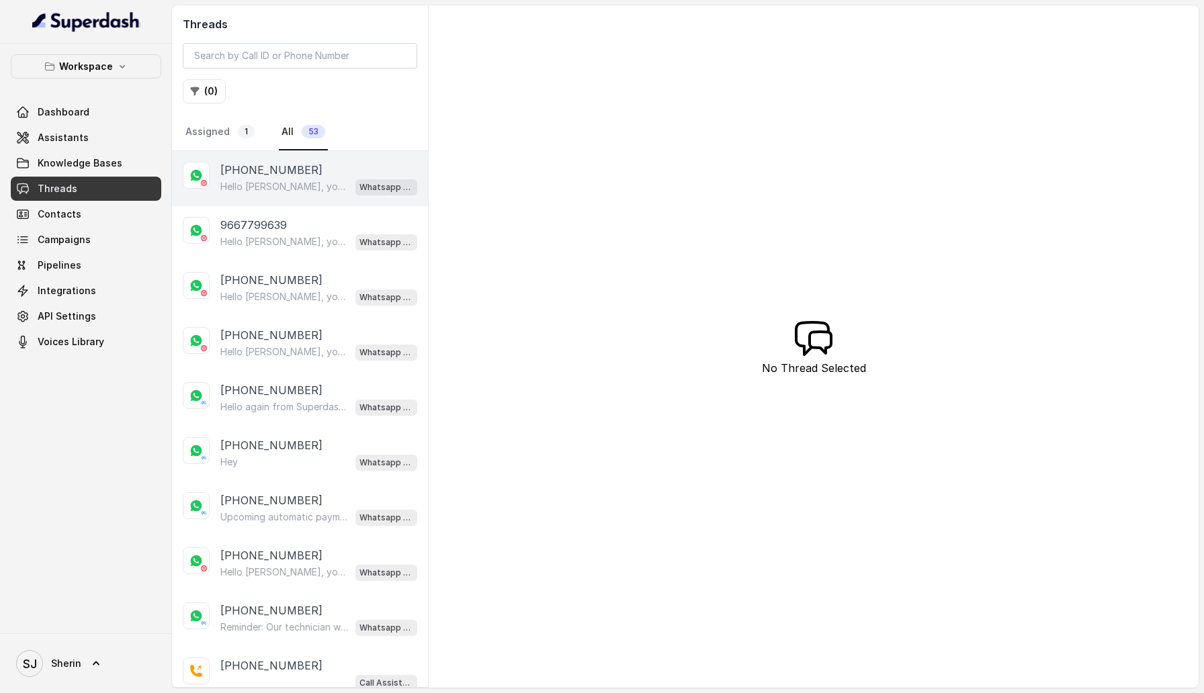
click at [285, 175] on p "[PHONE_NUMBER]" at bounding box center [271, 170] width 102 height 16
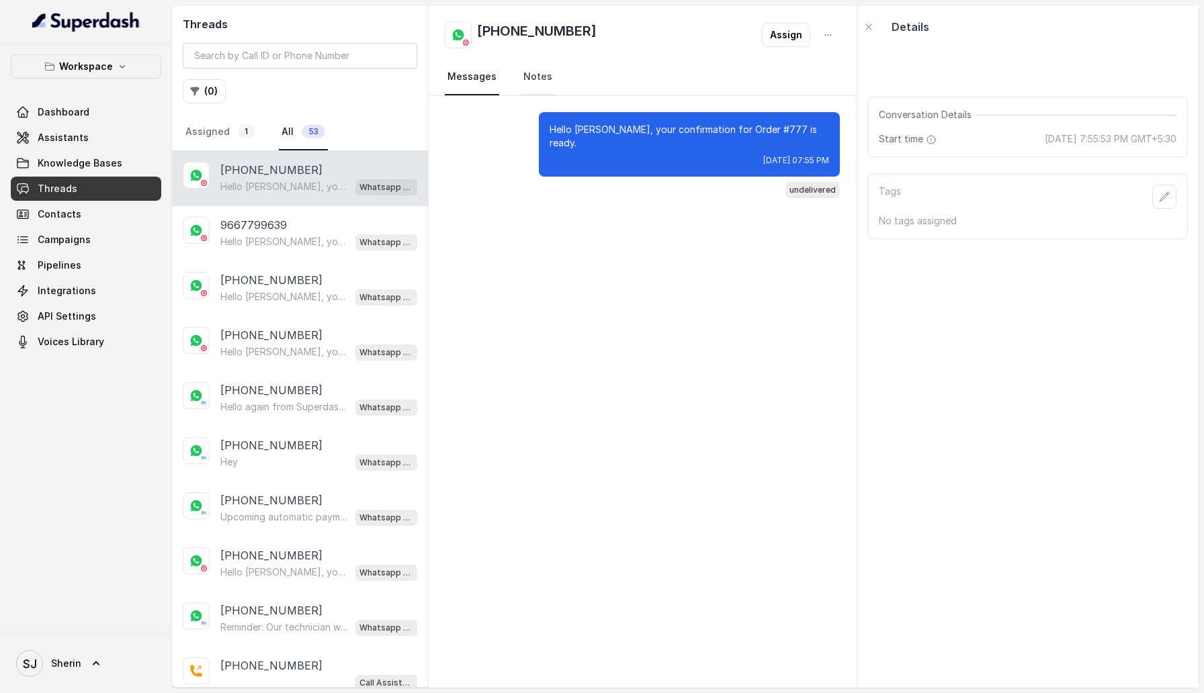
click at [537, 77] on link "Notes" at bounding box center [538, 77] width 34 height 36
